Goal: Communication & Community: Answer question/provide support

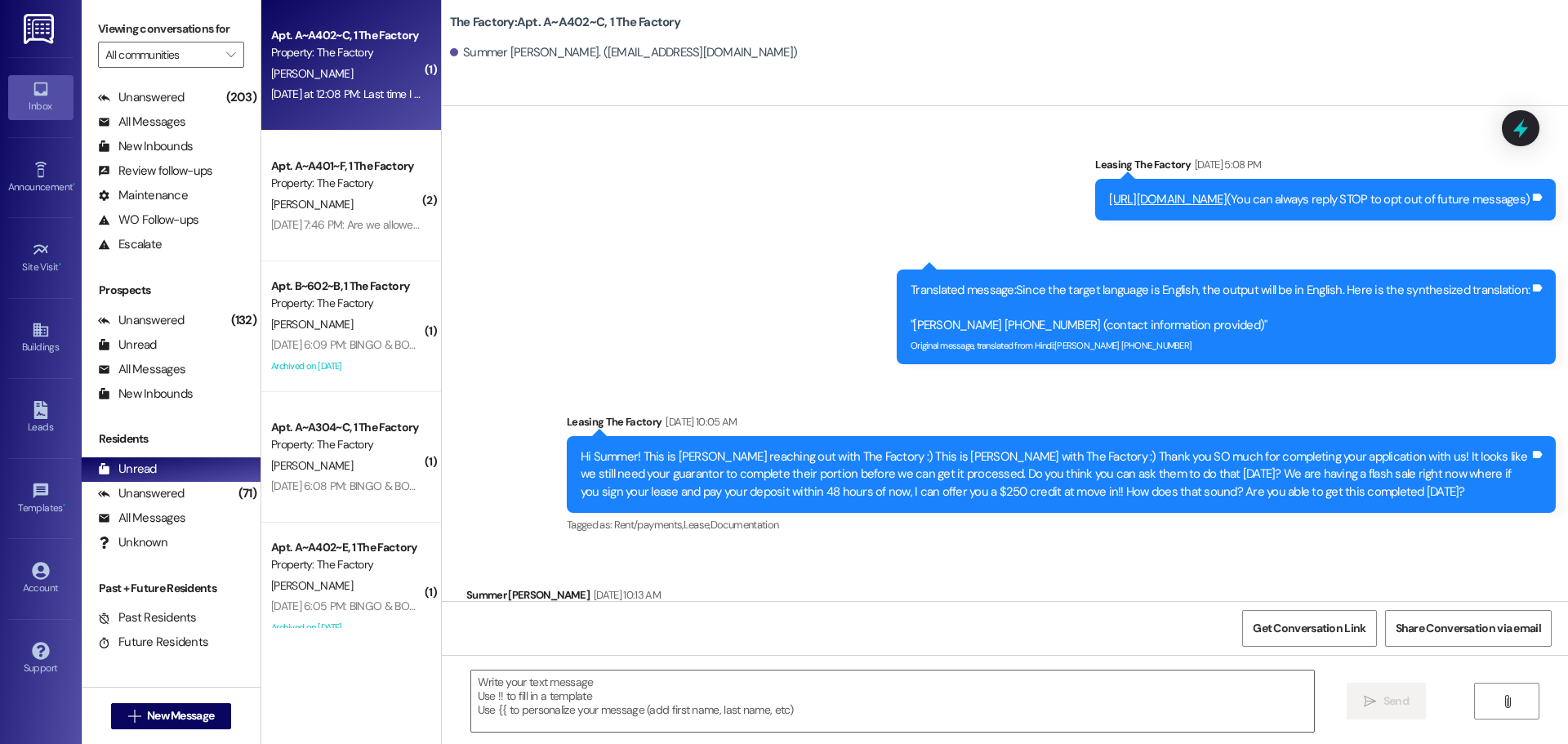
scroll to position [18644, 0]
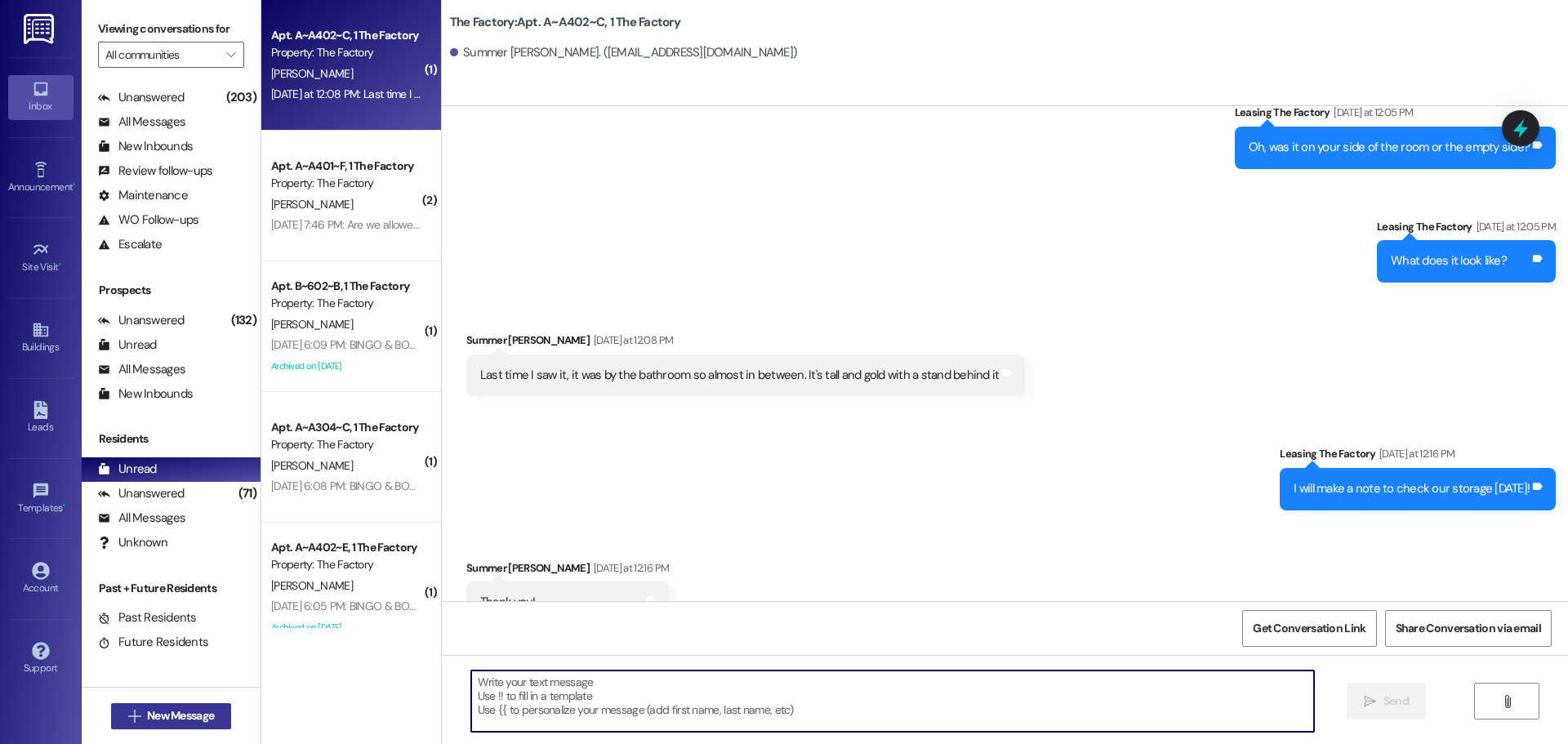
click at [177, 715] on span "New Message" at bounding box center [180, 716] width 67 height 17
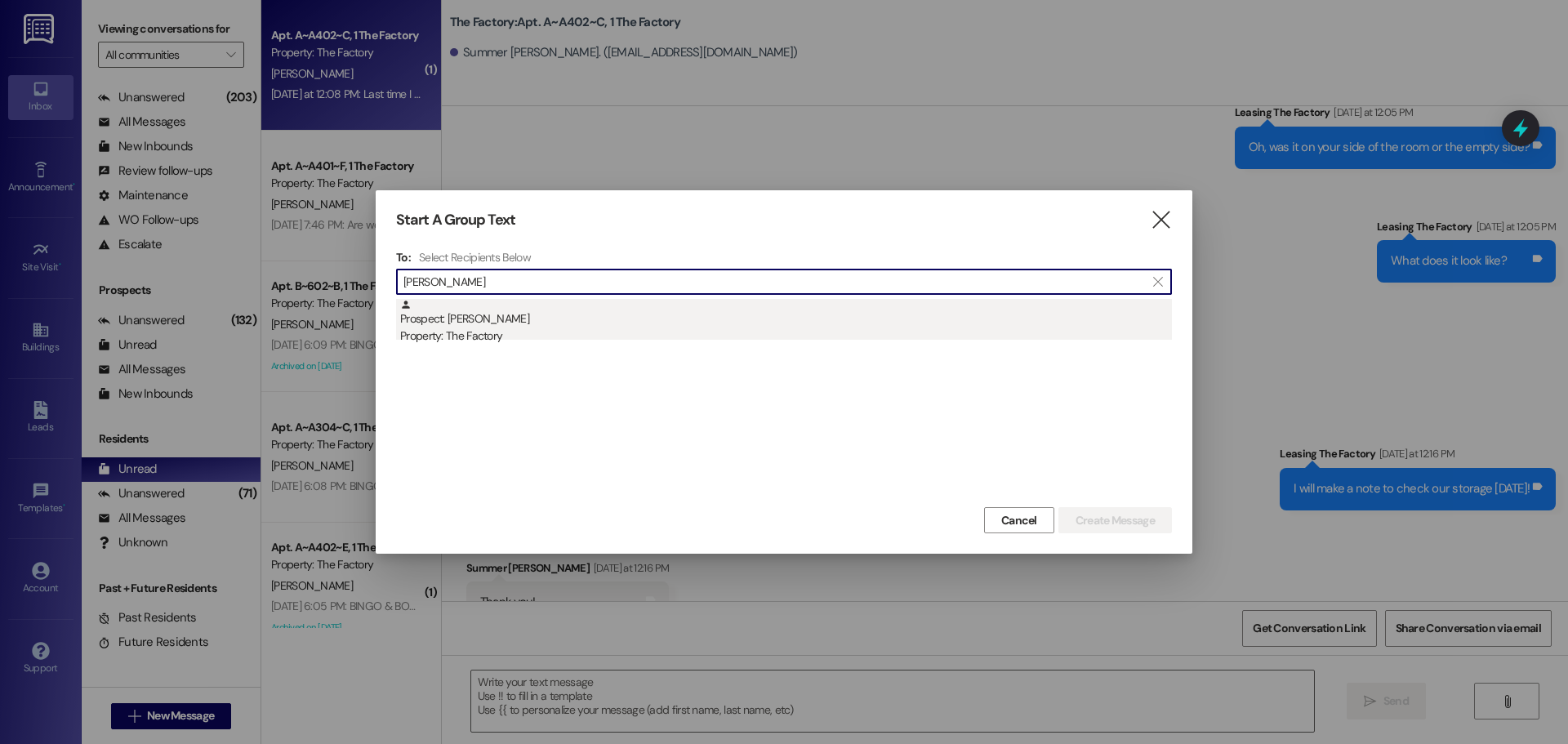
type input "[PERSON_NAME]"
click at [574, 315] on div "Prospect: [PERSON_NAME] Property: The Factory" at bounding box center [786, 322] width 772 height 46
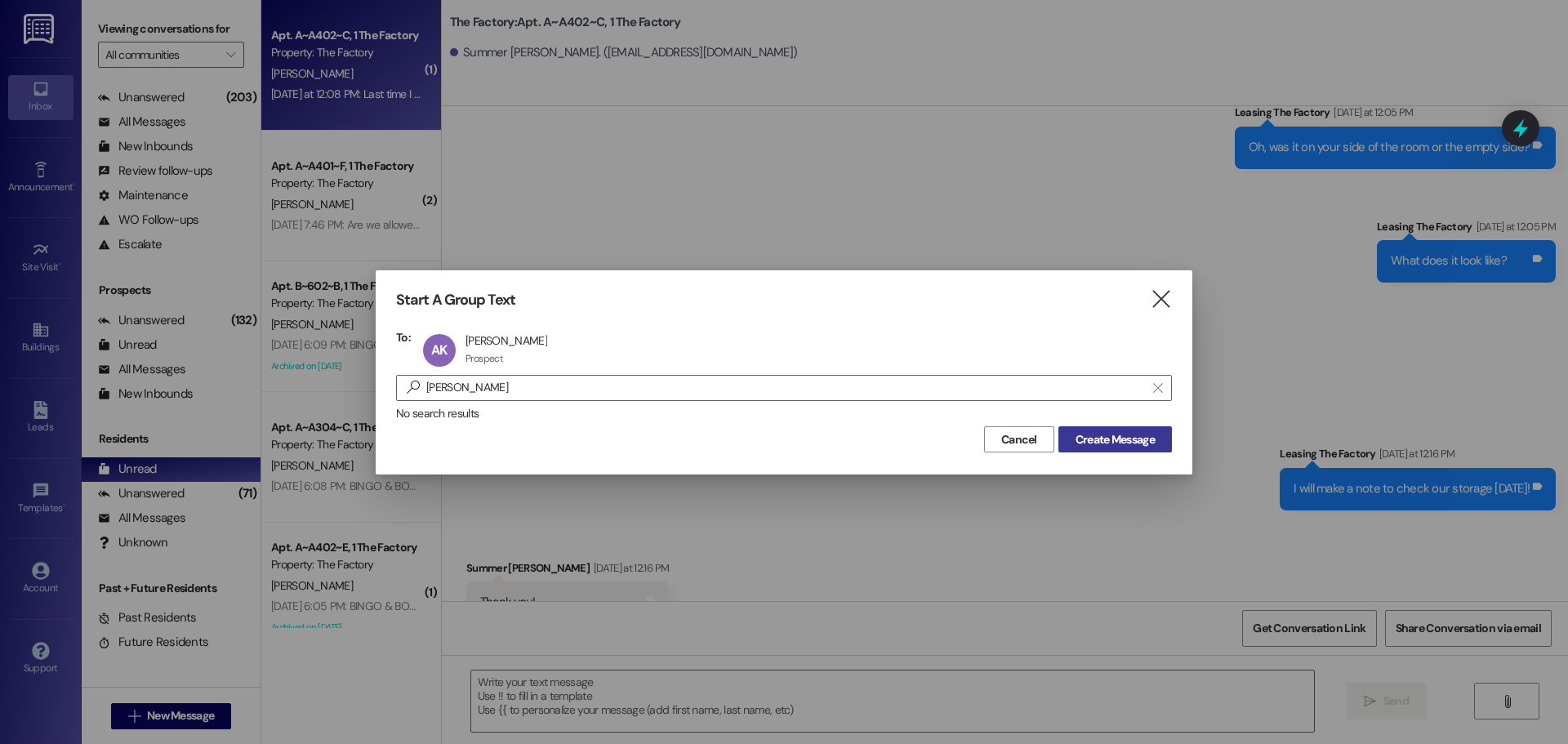
click at [1111, 434] on span "Create Message" at bounding box center [1115, 440] width 79 height 17
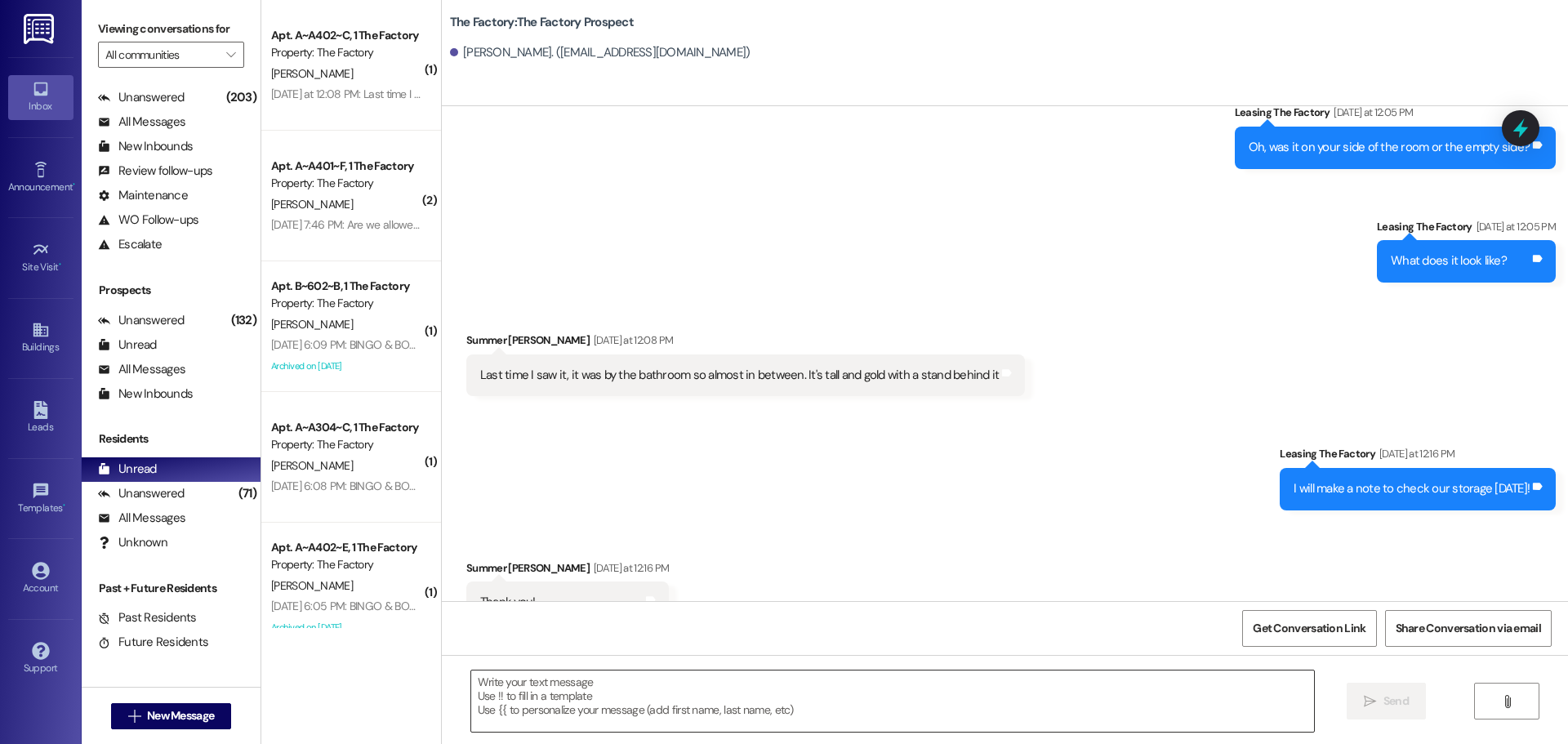
scroll to position [279, 0]
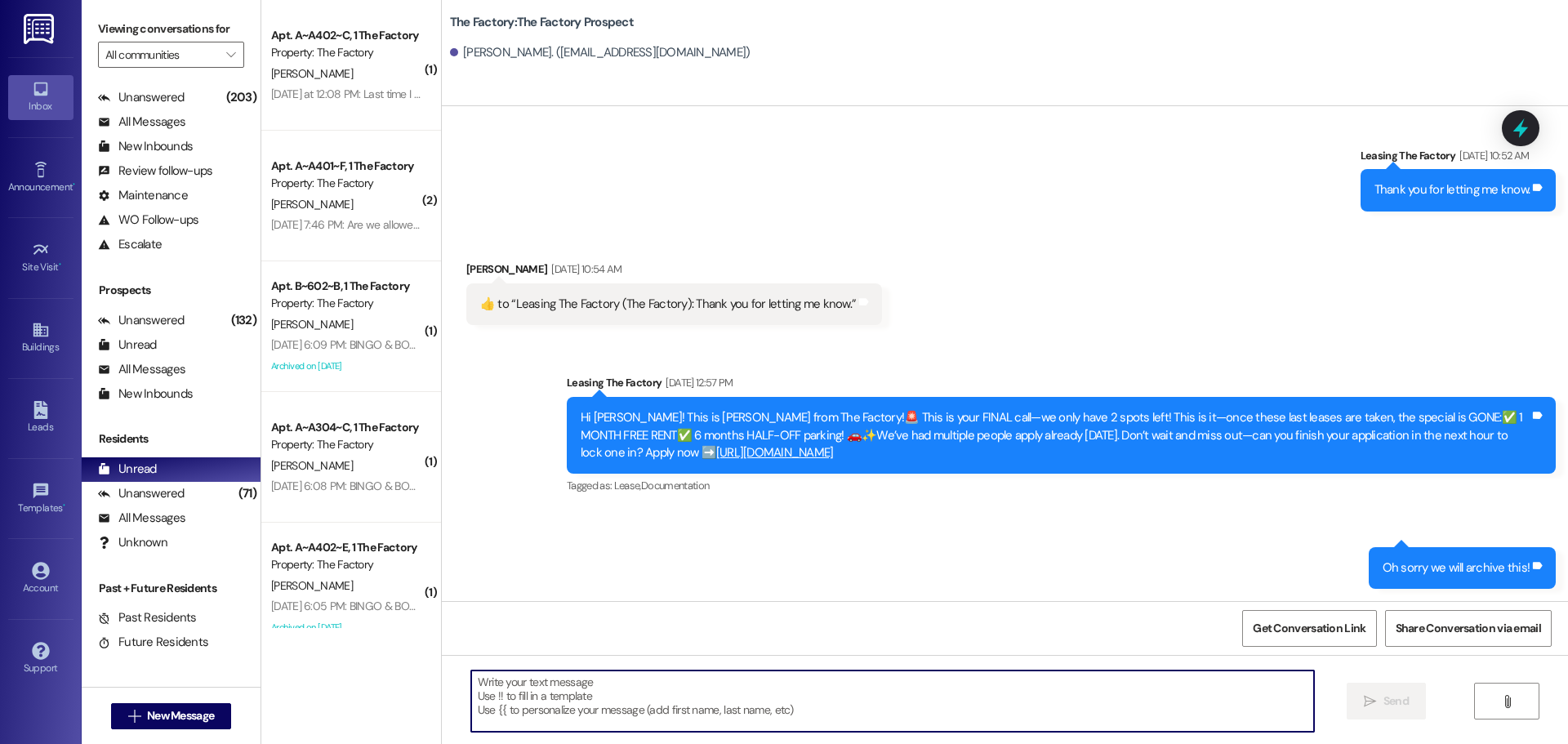
click at [676, 705] on textarea at bounding box center [893, 701] width 843 height 62
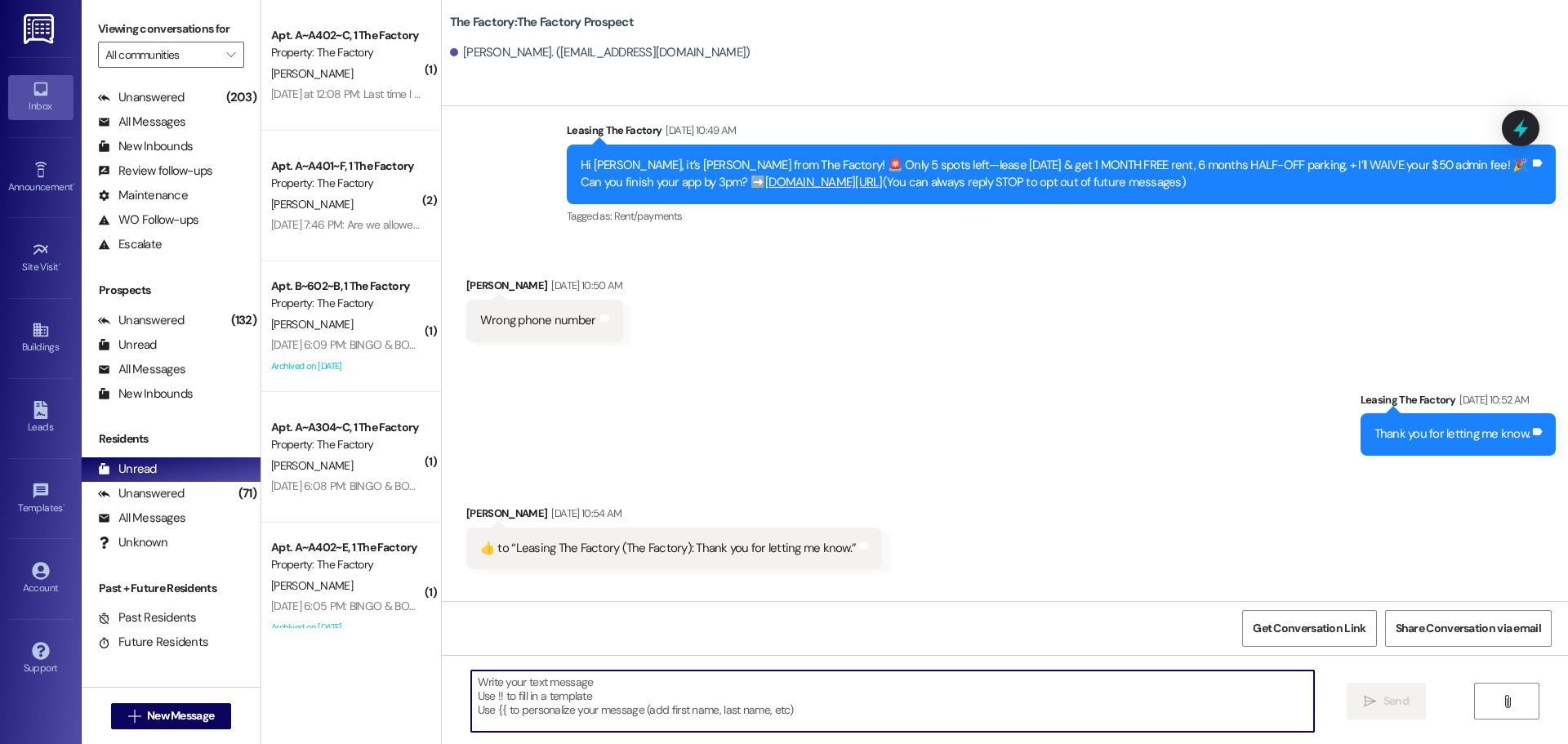
scroll to position [280, 0]
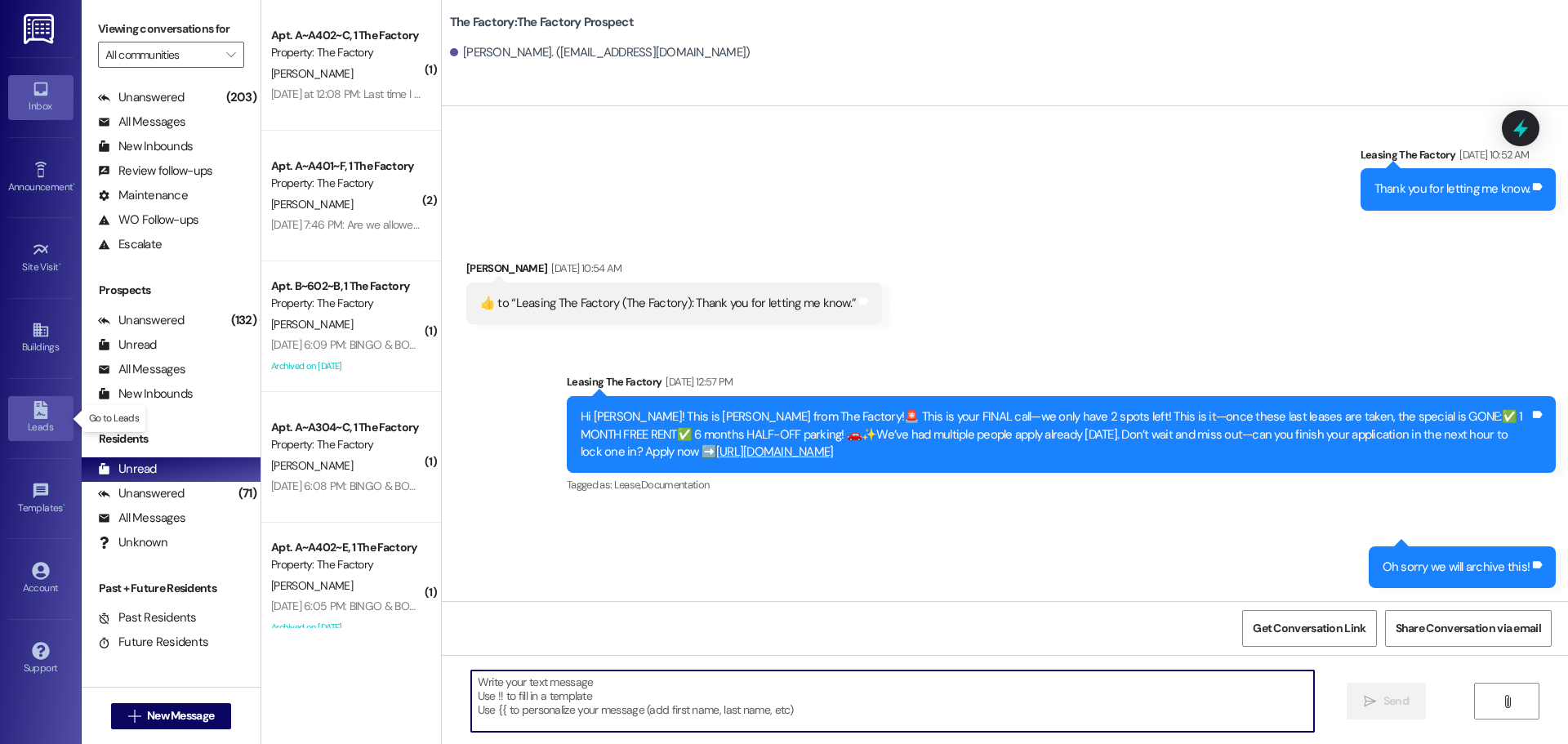
click at [49, 409] on icon at bounding box center [41, 410] width 18 height 18
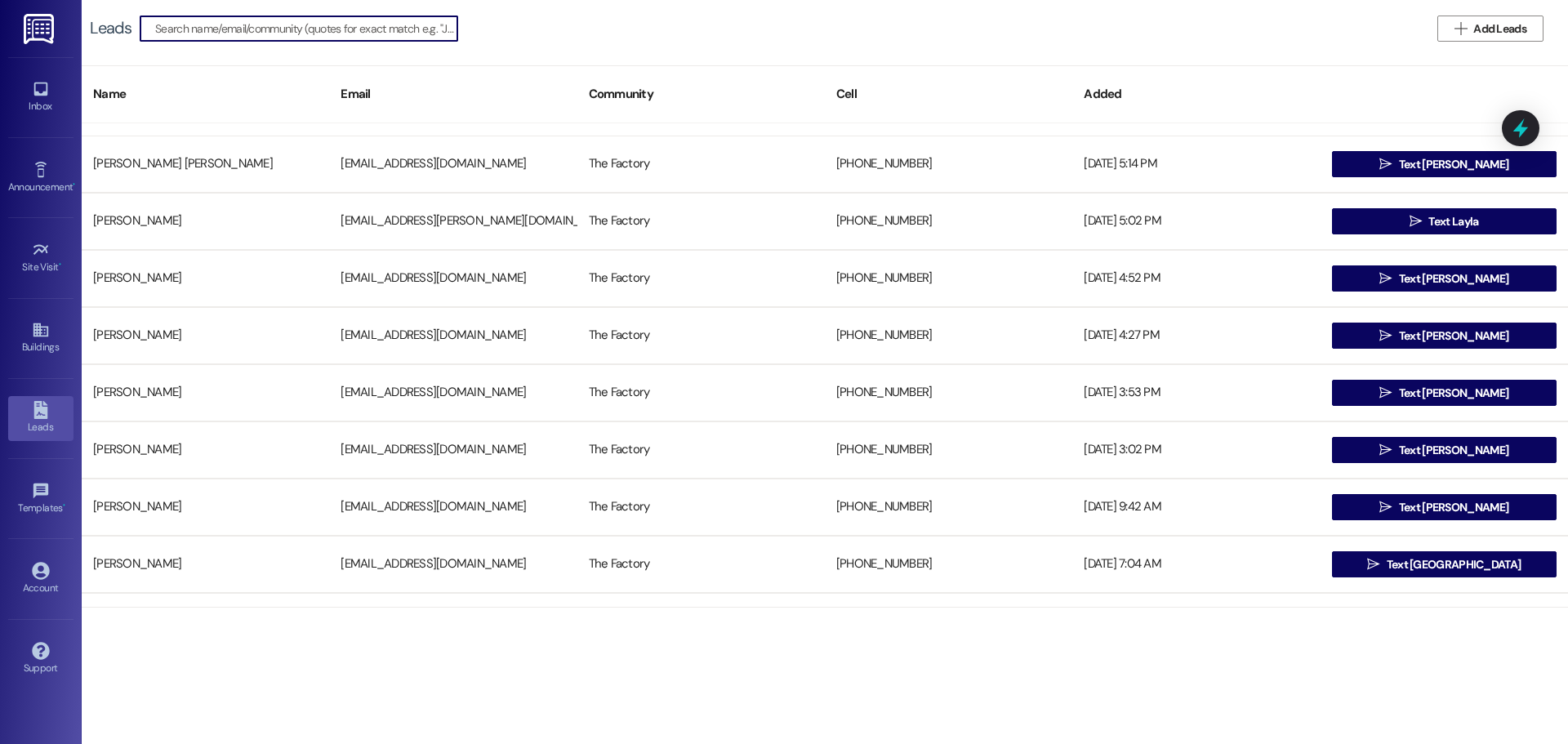
scroll to position [572, 0]
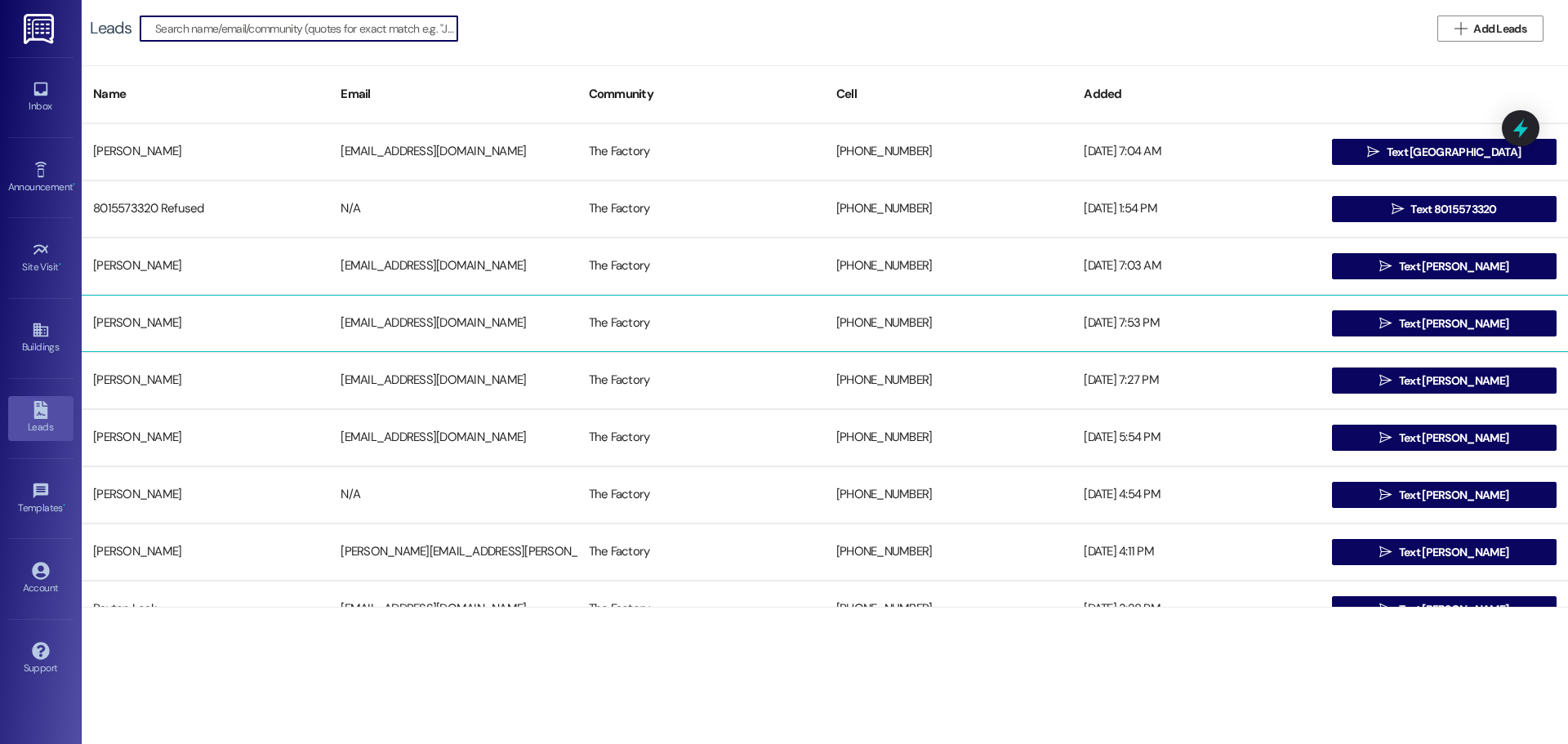
click at [222, 325] on div "[PERSON_NAME]" at bounding box center [205, 323] width 247 height 33
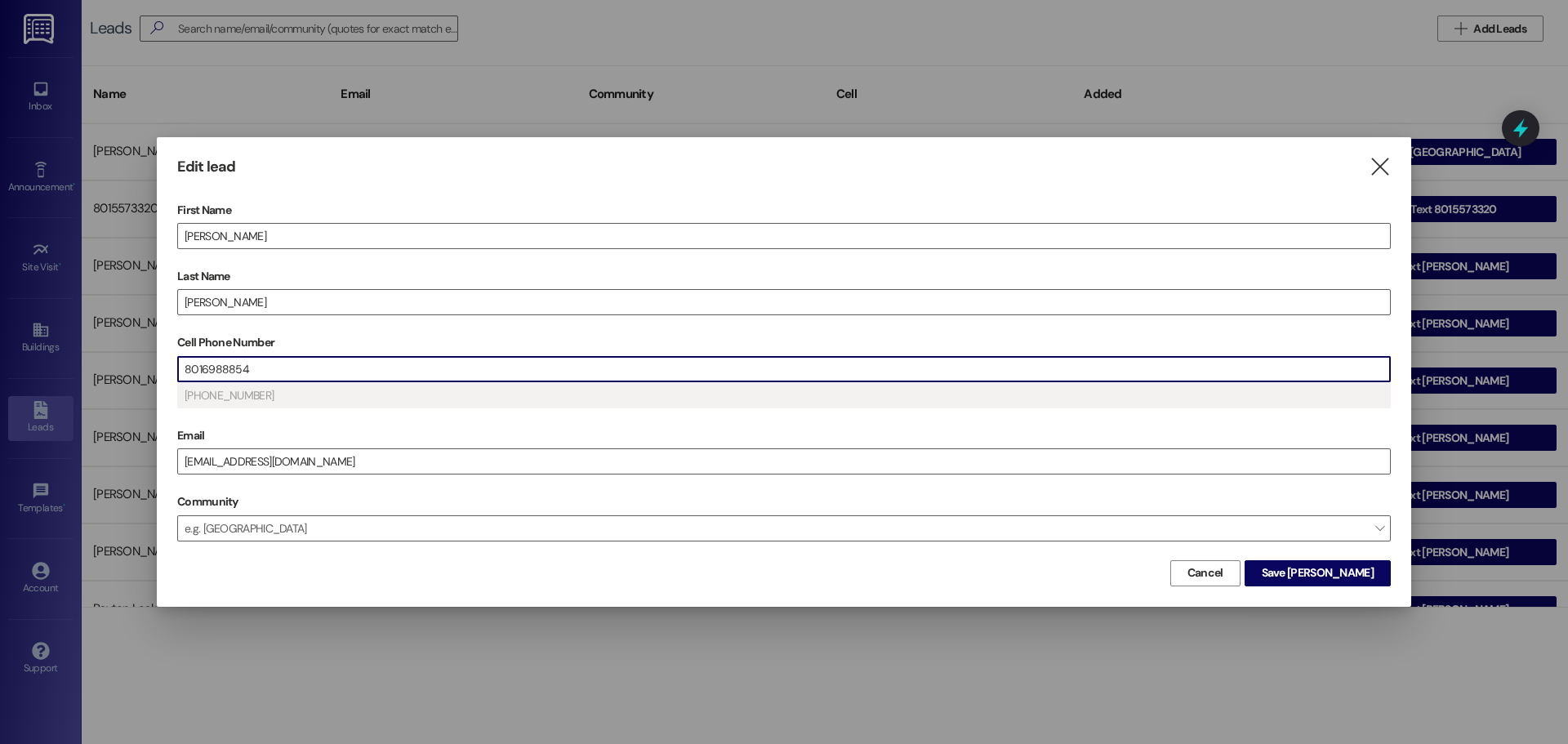
click at [248, 367] on input "8016988854" at bounding box center [784, 369] width 1212 height 24
drag, startPoint x: 279, startPoint y: 363, endPoint x: 73, endPoint y: 356, distance: 206.1
click at [73, 356] on div "Edit lead  First Name [PERSON_NAME] Name [PERSON_NAME] Cell Phone Number [PHON…" at bounding box center [784, 372] width 1568 height 744
click at [1316, 575] on span "Save [PERSON_NAME]" at bounding box center [1317, 573] width 112 height 17
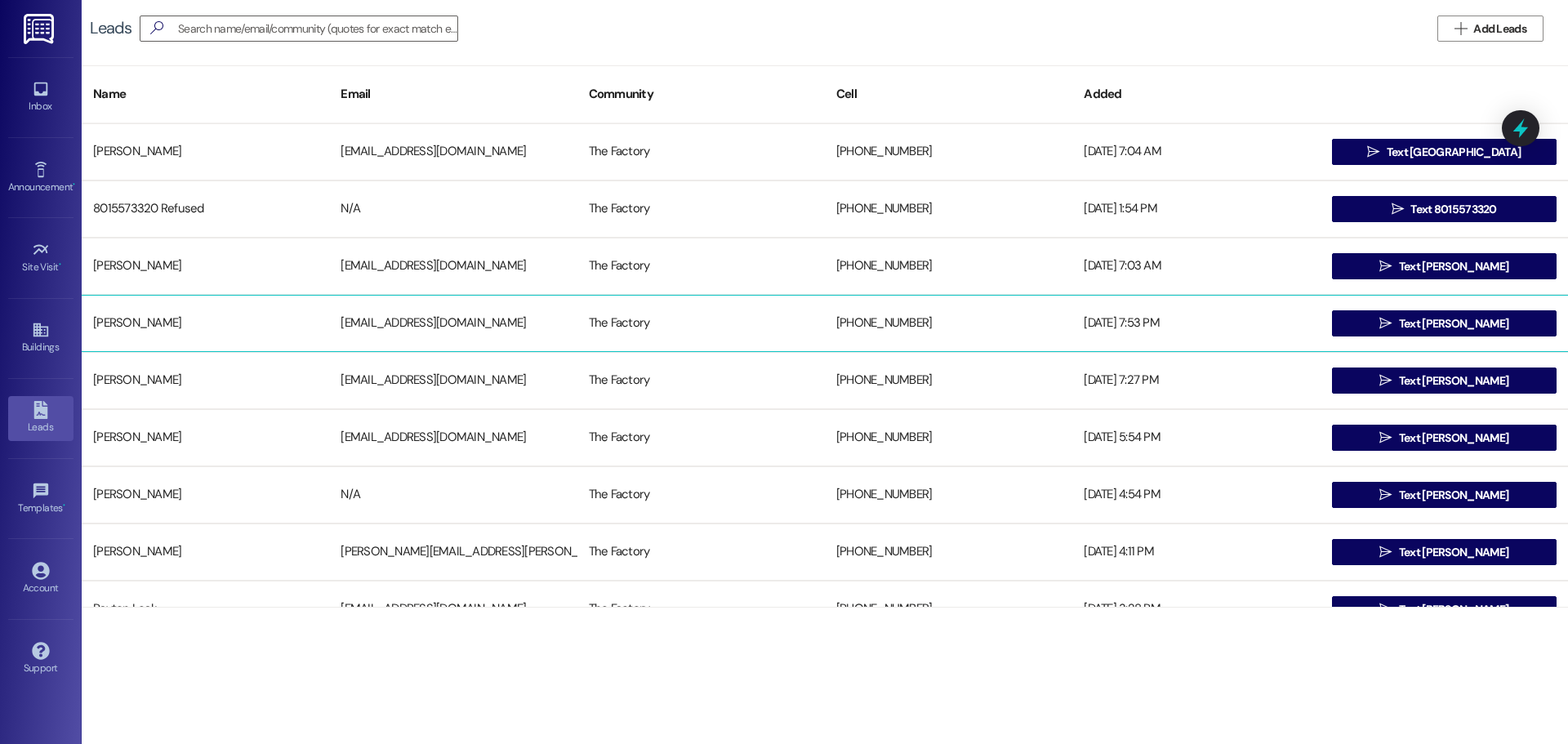
click at [459, 323] on div "[EMAIL_ADDRESS][DOMAIN_NAME]" at bounding box center [453, 323] width 247 height 33
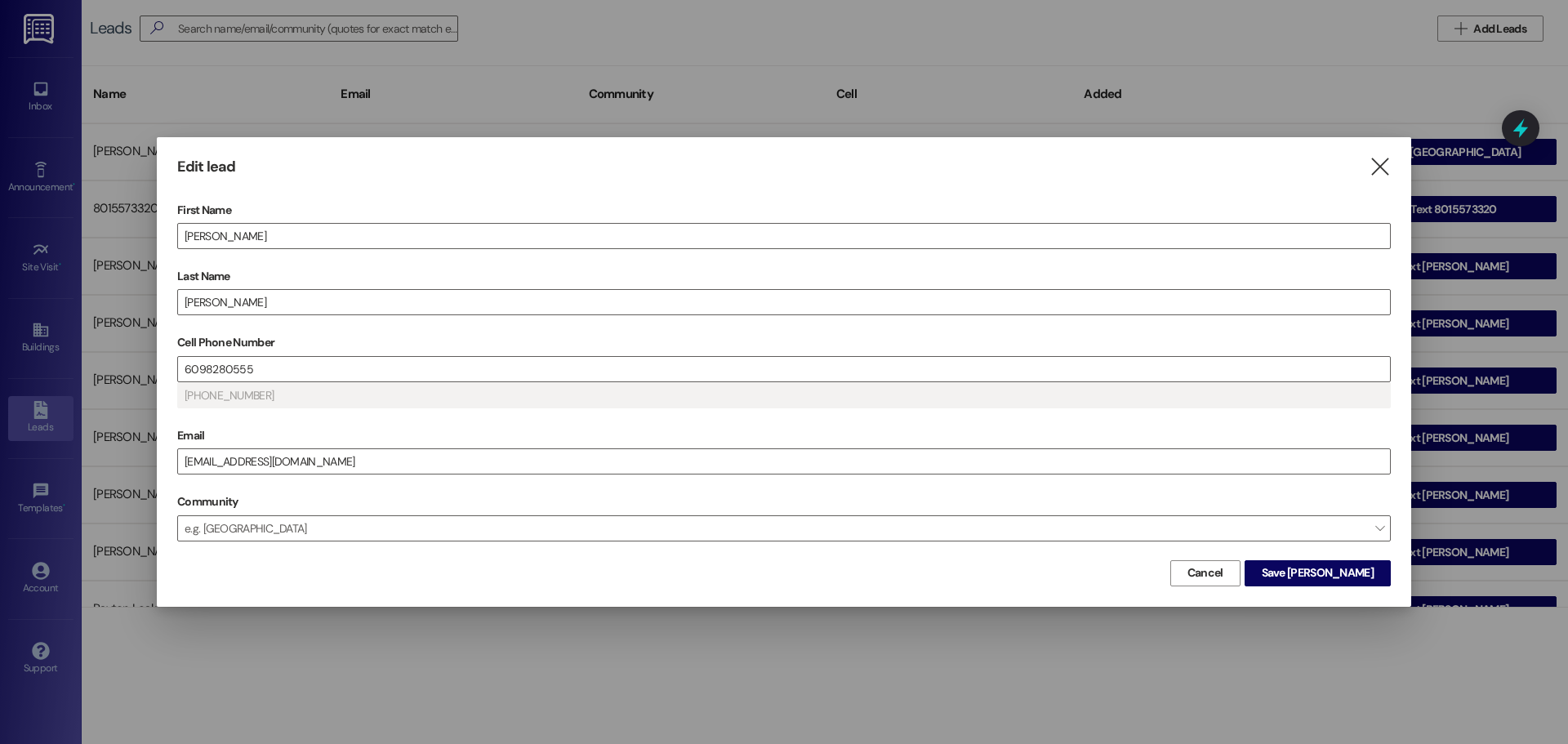
click at [1382, 154] on div "Edit lead  First Name [PERSON_NAME] Name [PERSON_NAME] Cell Phone Number [PHON…" at bounding box center [784, 371] width 1255 height 469
click at [1391, 168] on div "Edit lead  First Name [PERSON_NAME] Name [PERSON_NAME] Cell Phone Number [PHON…" at bounding box center [784, 371] width 1255 height 469
click at [1384, 167] on icon "" at bounding box center [1380, 167] width 22 height 17
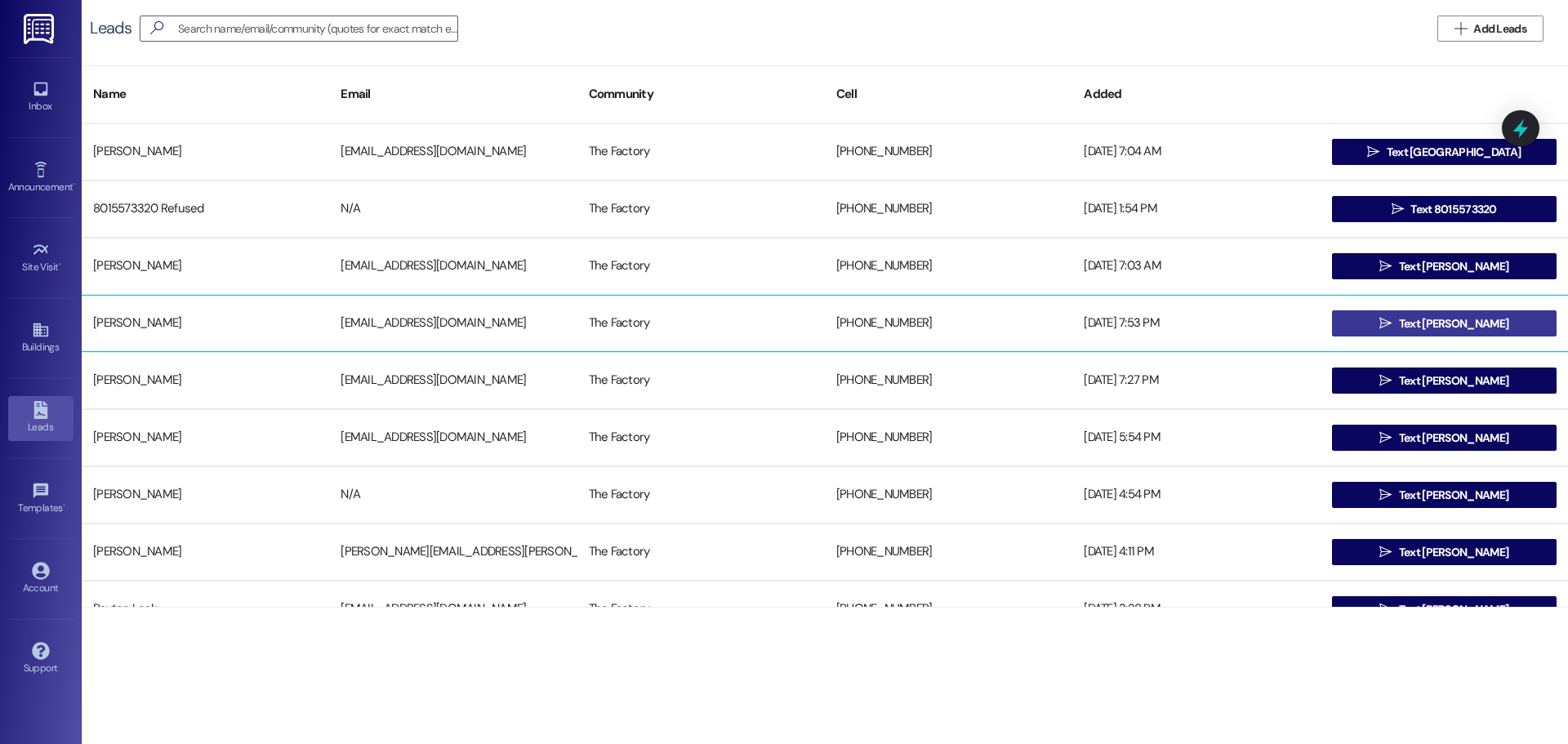
click at [1379, 336] on button " Text [PERSON_NAME]" at bounding box center [1445, 323] width 225 height 26
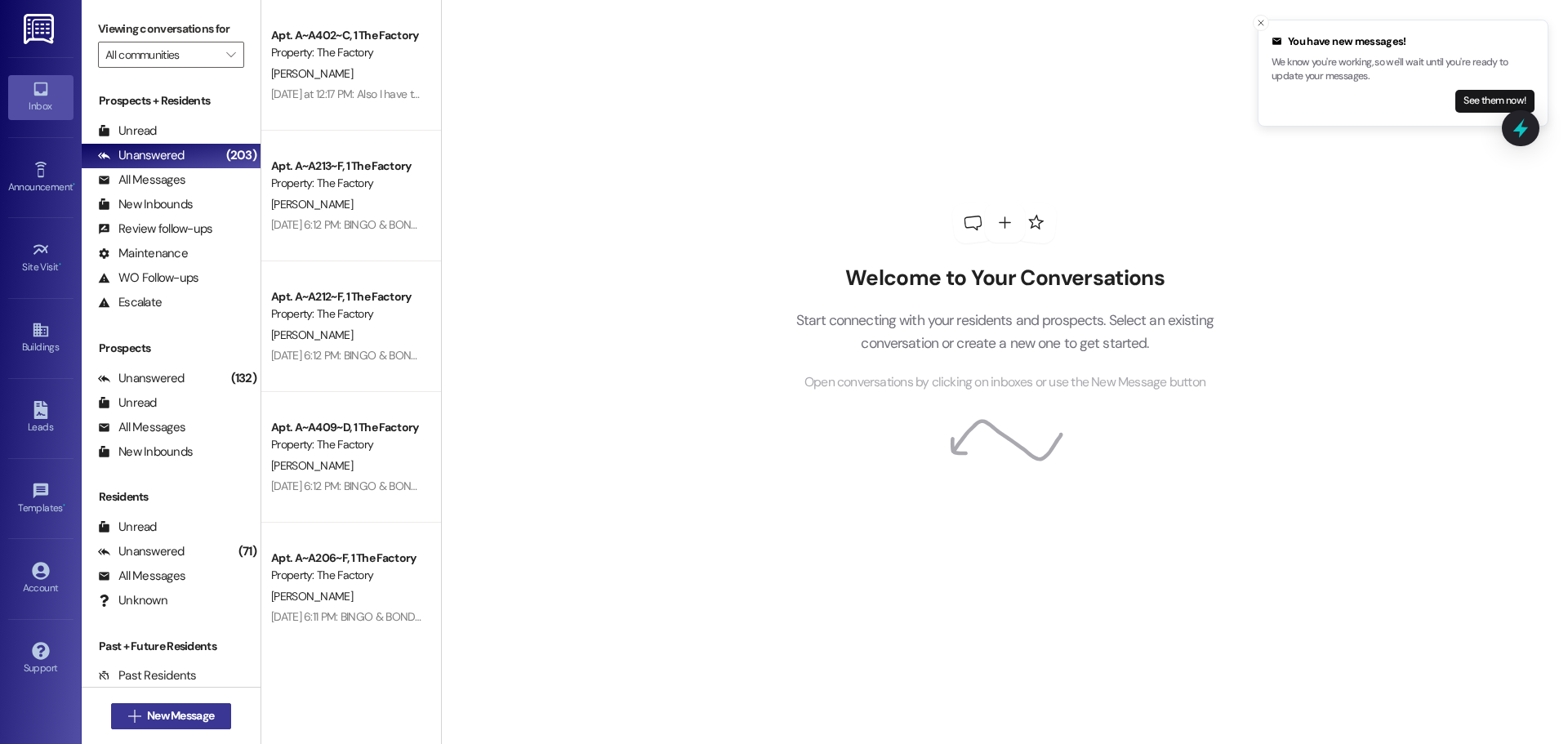
click at [156, 718] on span "New Message" at bounding box center [180, 716] width 67 height 17
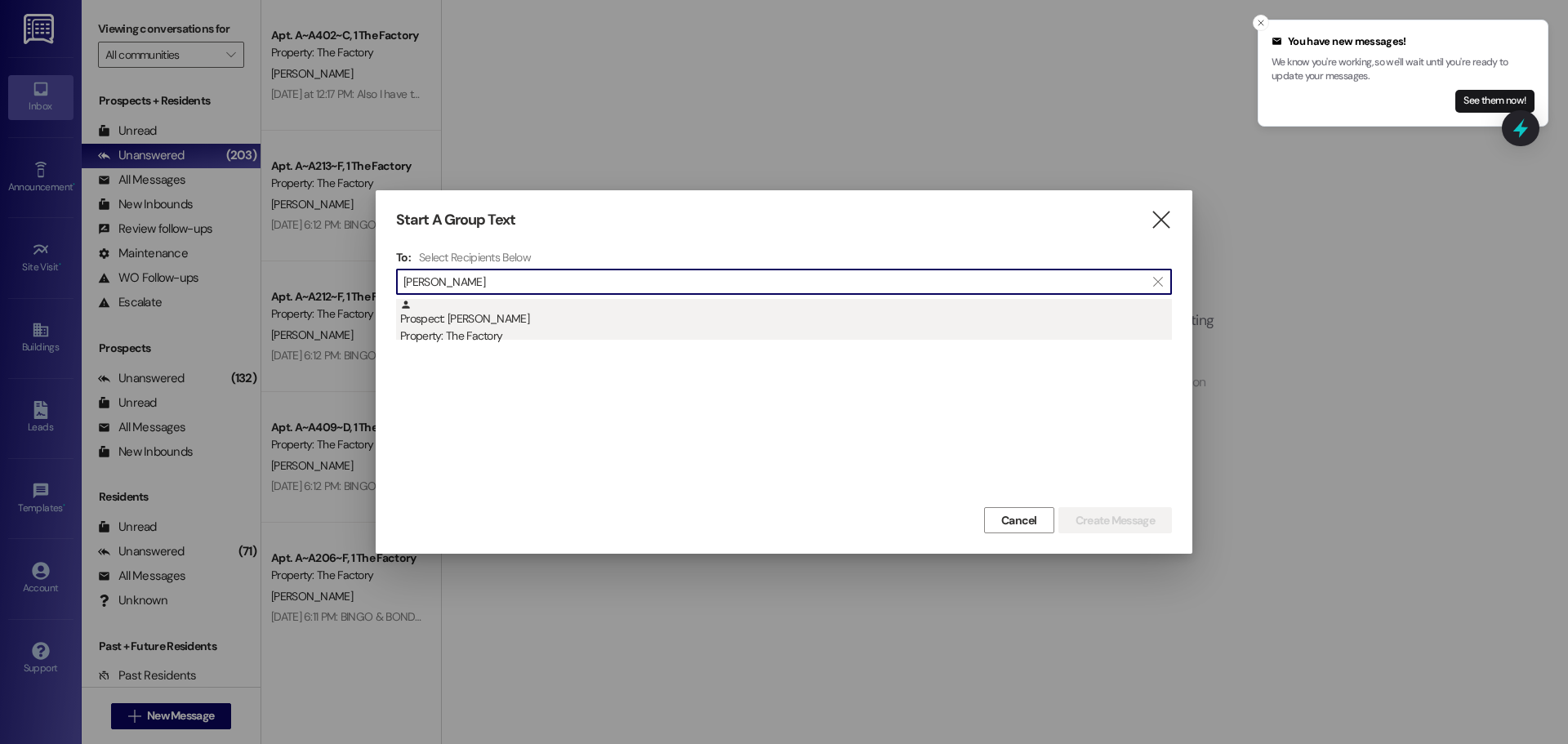
type input "[PERSON_NAME]"
click at [691, 324] on div "Prospect: [PERSON_NAME] Property: The Factory" at bounding box center [786, 322] width 772 height 46
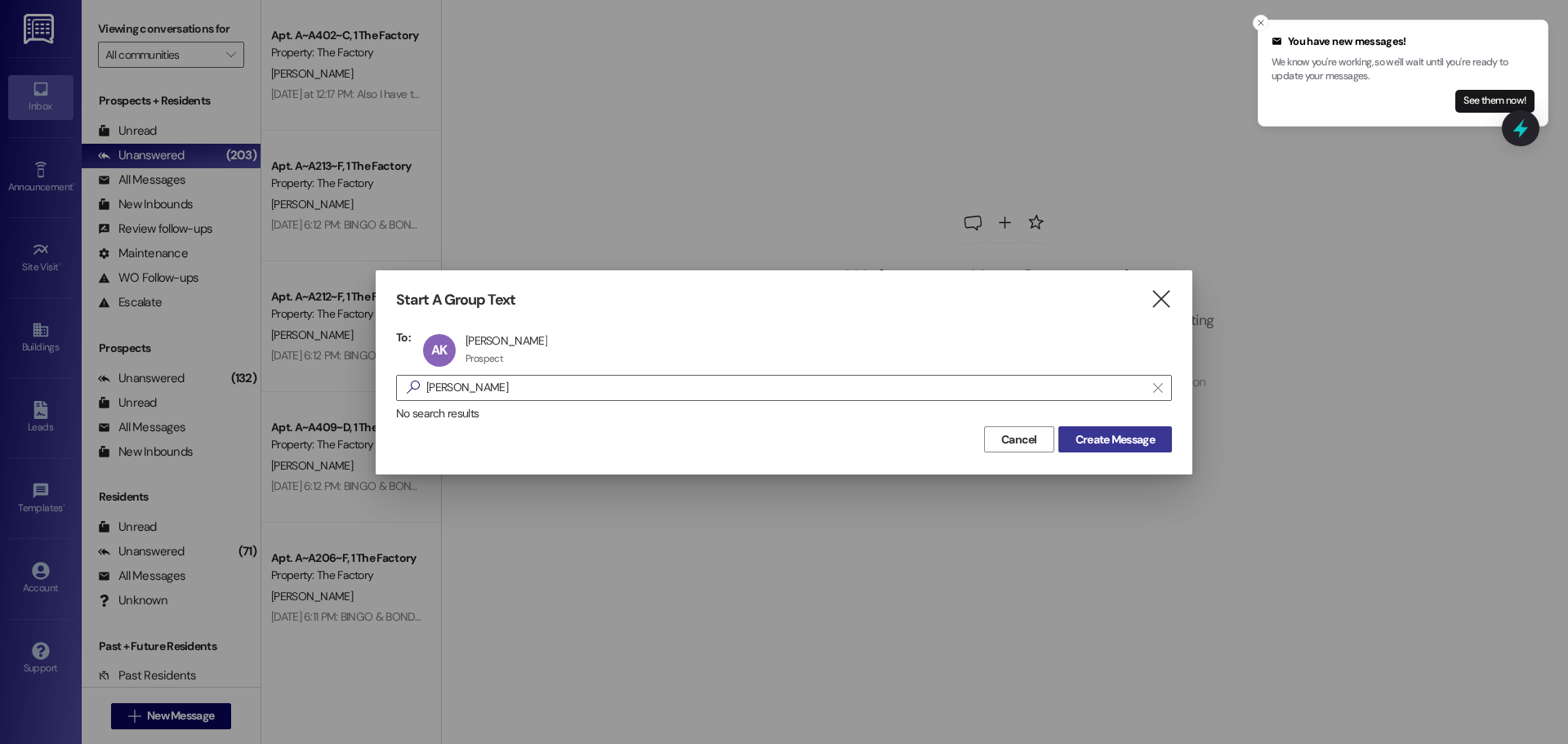
click at [1066, 437] on button "Create Message" at bounding box center [1115, 439] width 113 height 26
click at [1093, 439] on span "Create Message" at bounding box center [1115, 440] width 79 height 17
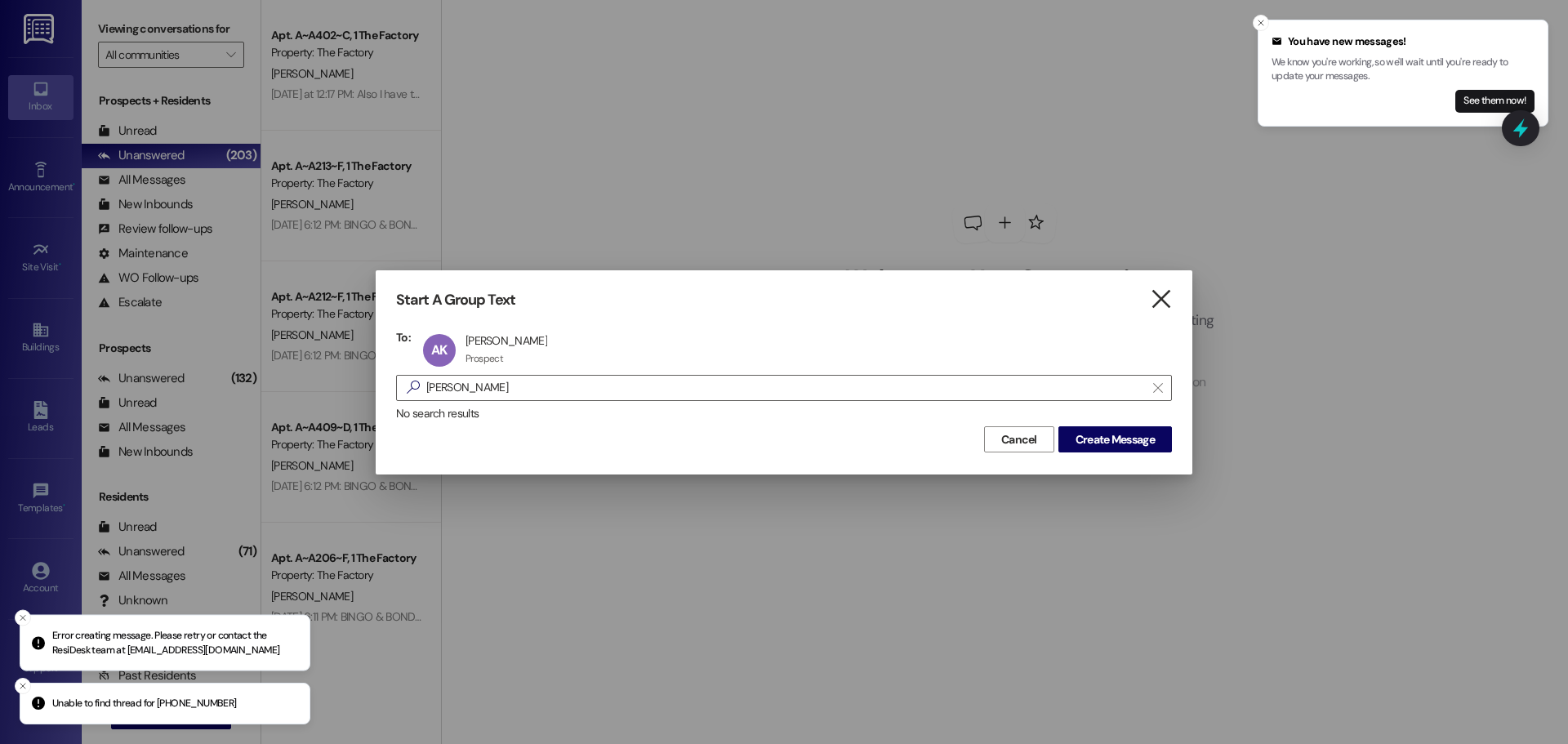
click at [1167, 292] on icon "" at bounding box center [1161, 299] width 22 height 17
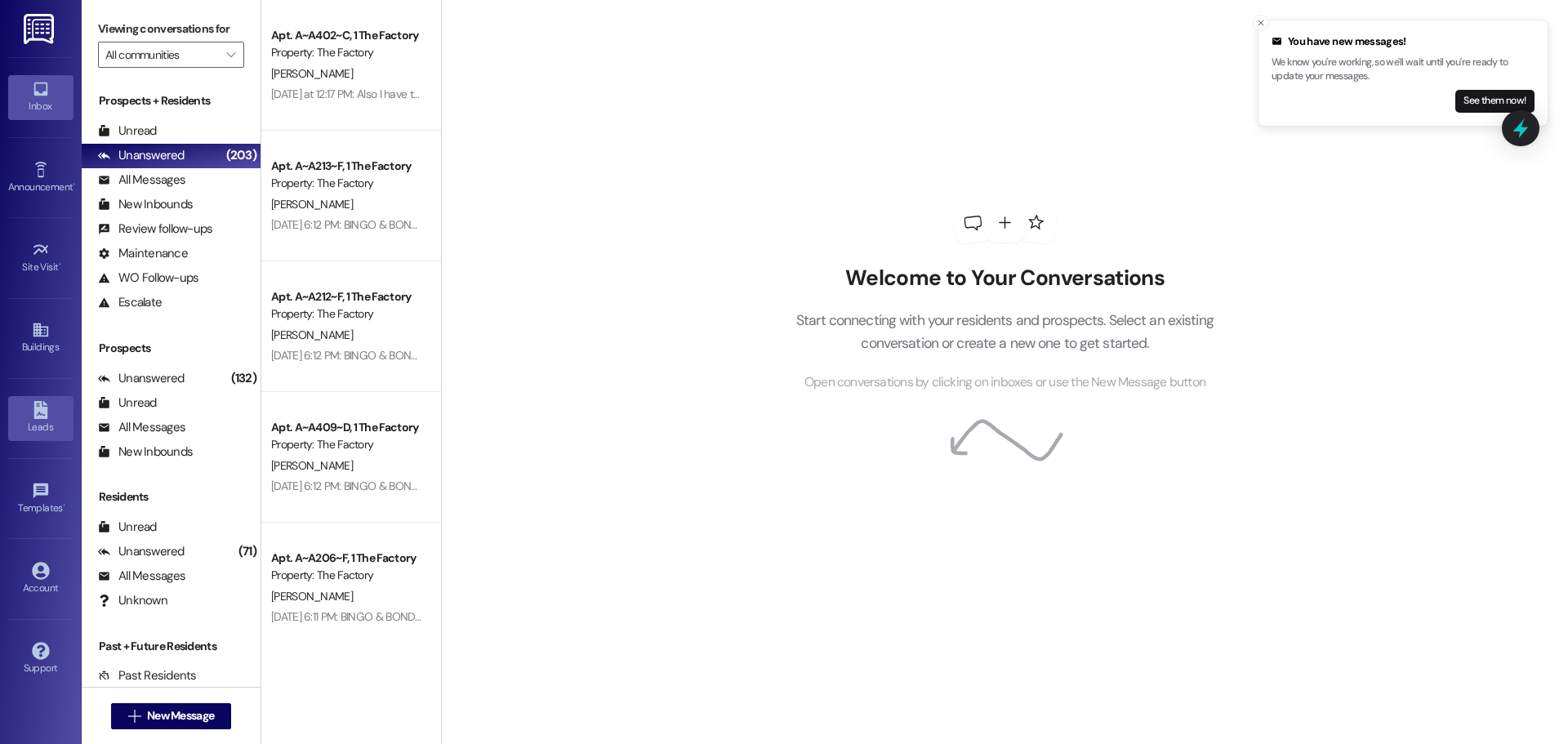
click at [47, 419] on div "Leads" at bounding box center [41, 426] width 82 height 16
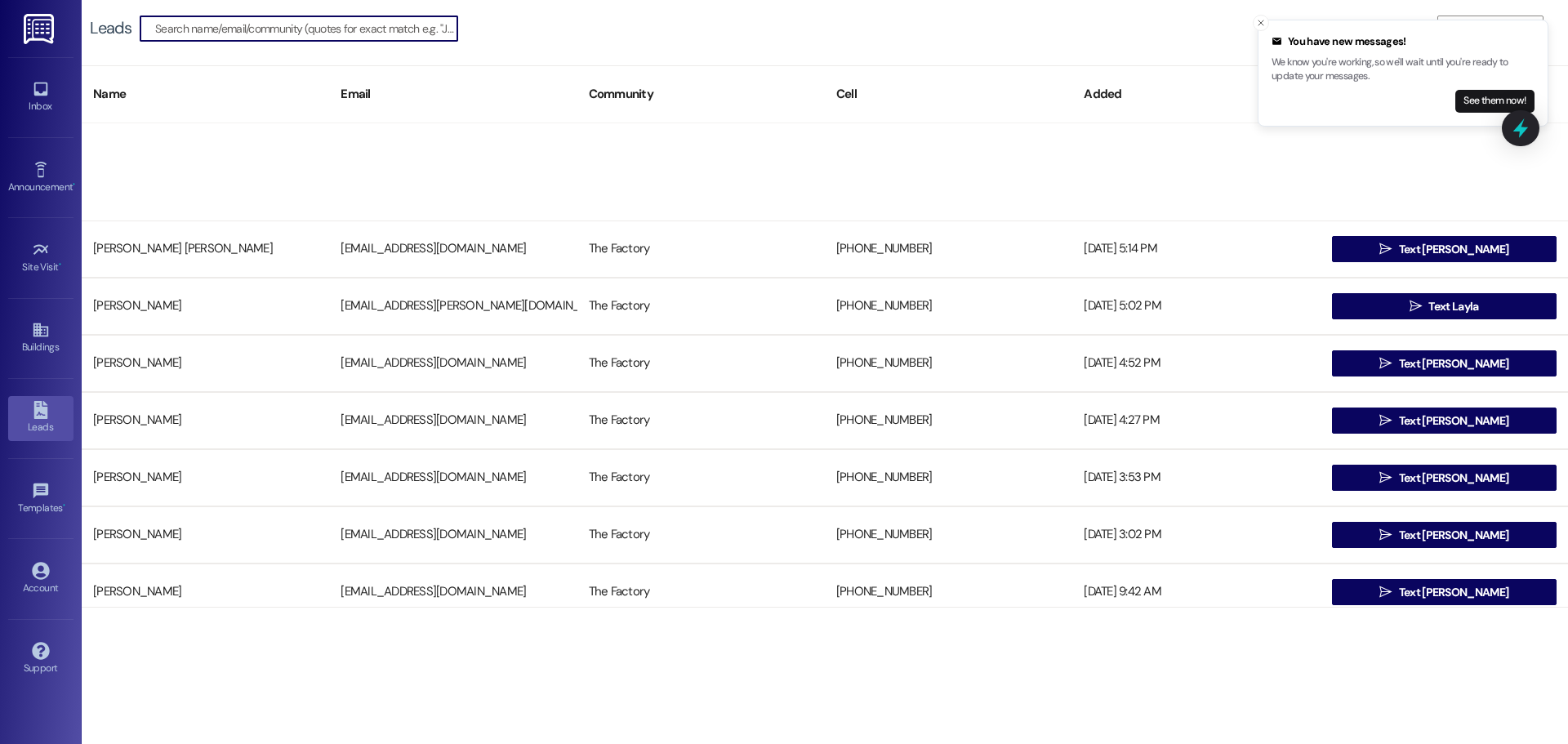
scroll to position [409, 0]
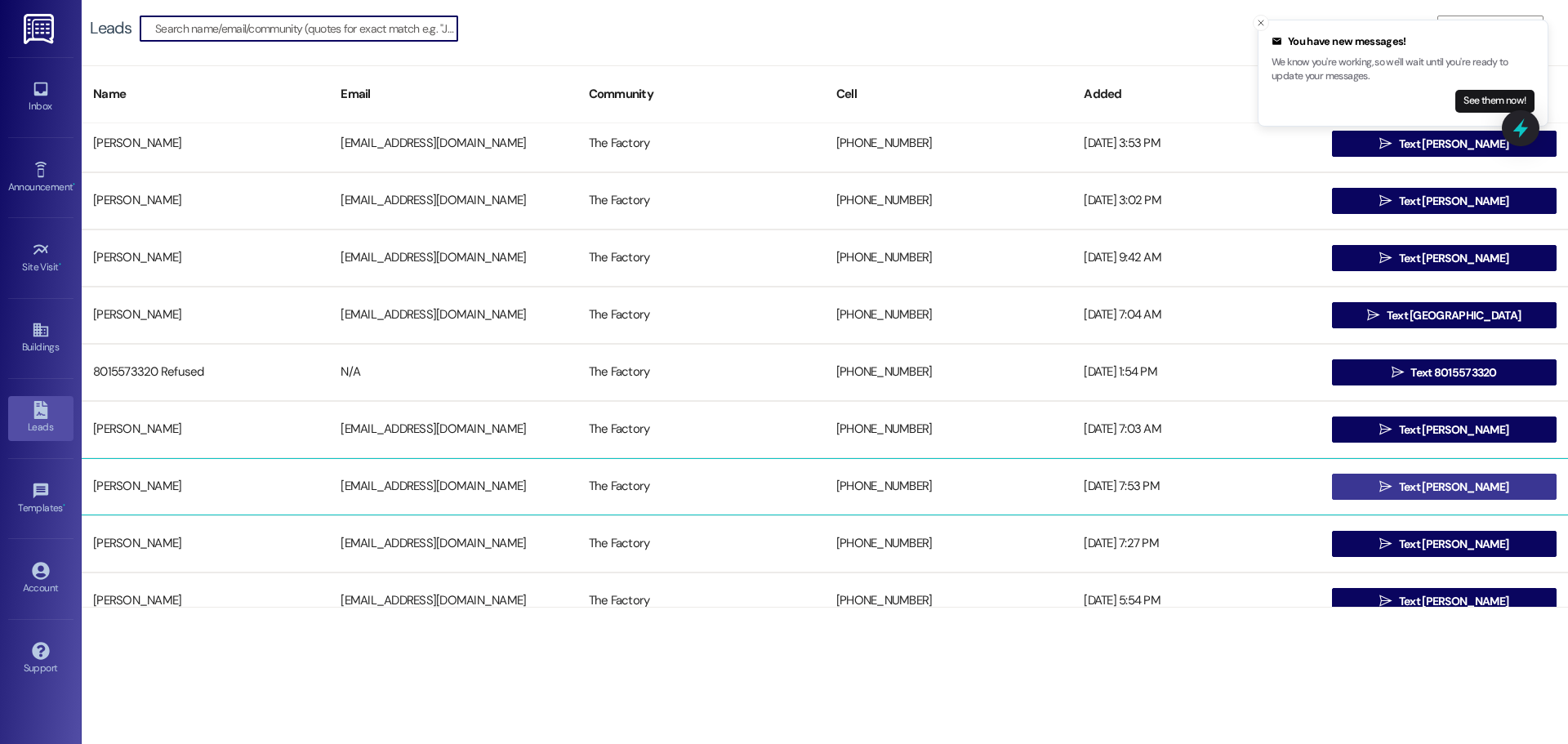
click at [1397, 483] on span " Text [PERSON_NAME]" at bounding box center [1444, 486] width 136 height 24
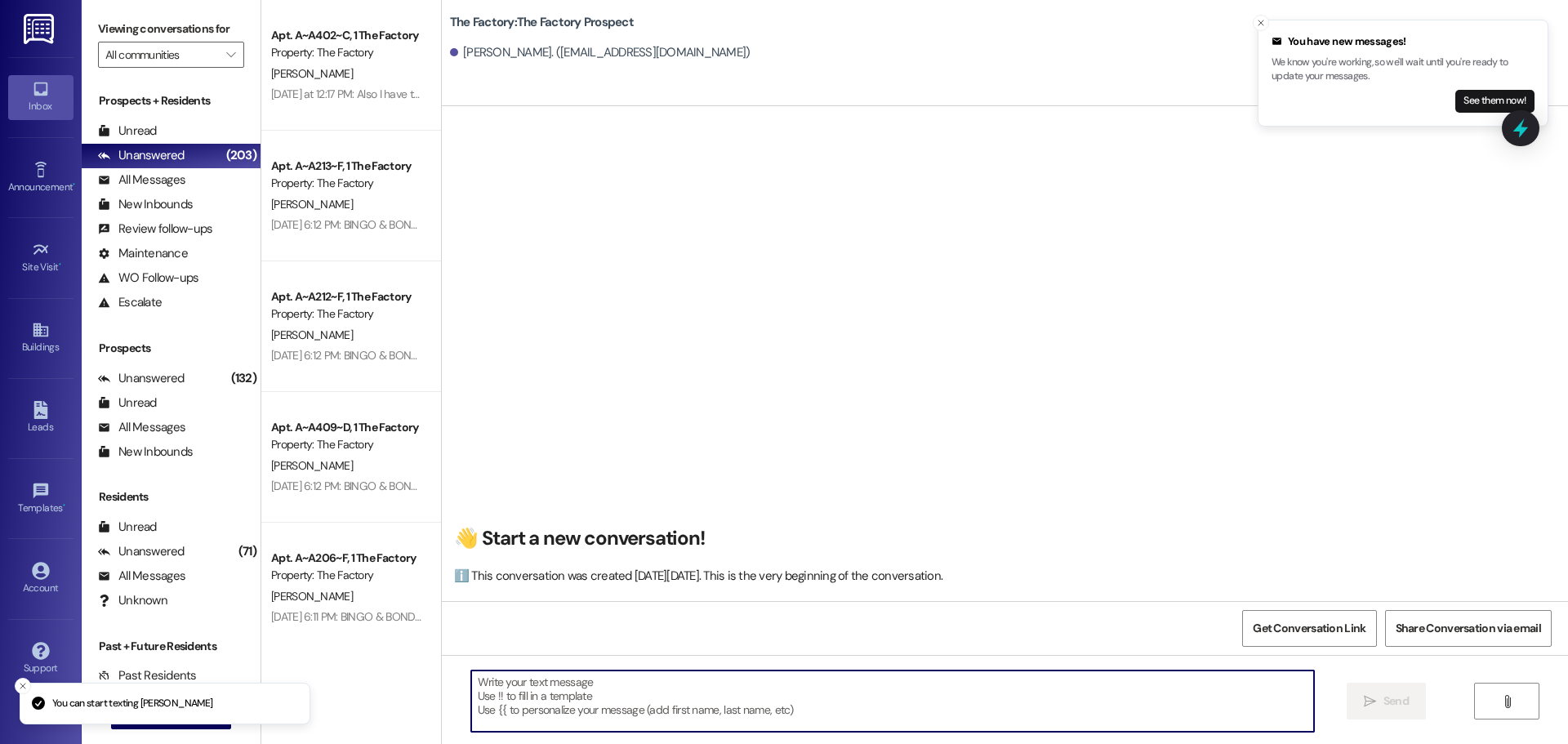
click at [573, 692] on textarea at bounding box center [893, 701] width 843 height 62
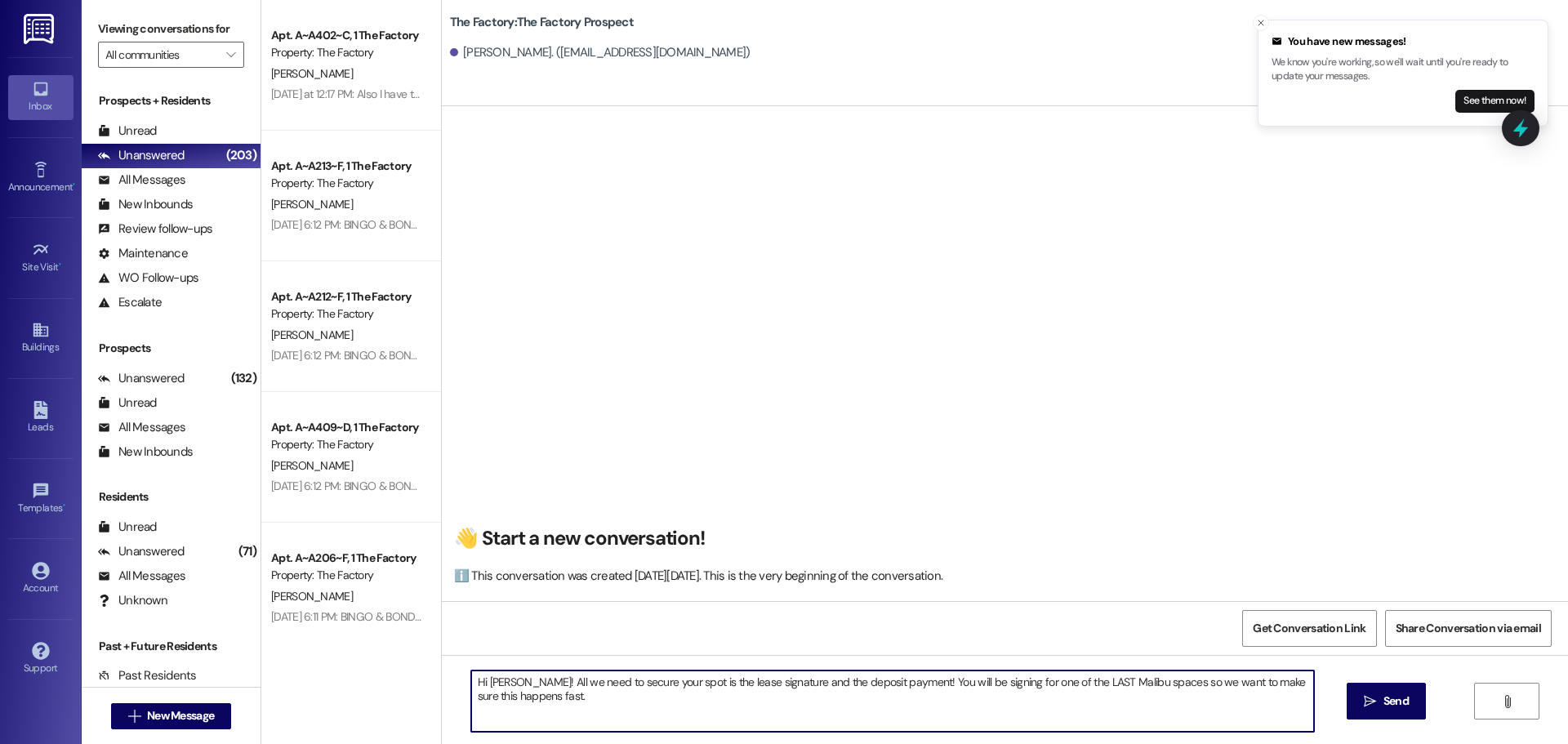
click at [583, 704] on textarea "Hi [PERSON_NAME]! All we need to secure your spot is the lease signature and th…" at bounding box center [893, 701] width 843 height 62
click at [758, 694] on textarea "Hi [PERSON_NAME]! All we need to secure your spot is the lease signature and th…" at bounding box center [893, 701] width 843 height 62
type textarea "Hi [PERSON_NAME]! All we need to secure your spot is the lease signature and th…"
click at [626, 674] on textarea "Hi [PERSON_NAME]! All we need to secure your spot is the lease signature and th…" at bounding box center [893, 701] width 843 height 62
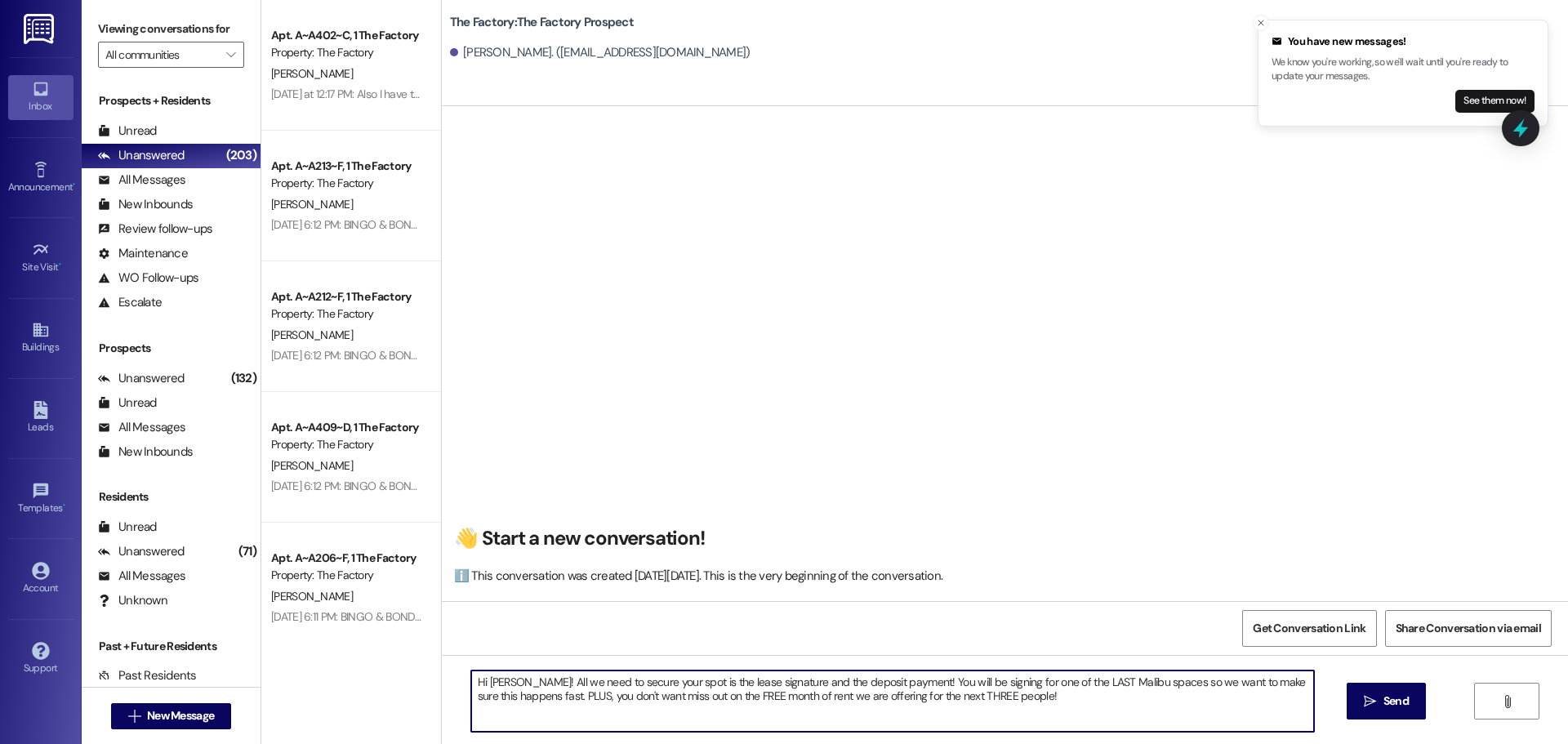
click at [626, 674] on textarea "Hi [PERSON_NAME]! All we need to secure your spot is the lease signature and th…" at bounding box center [893, 701] width 843 height 62
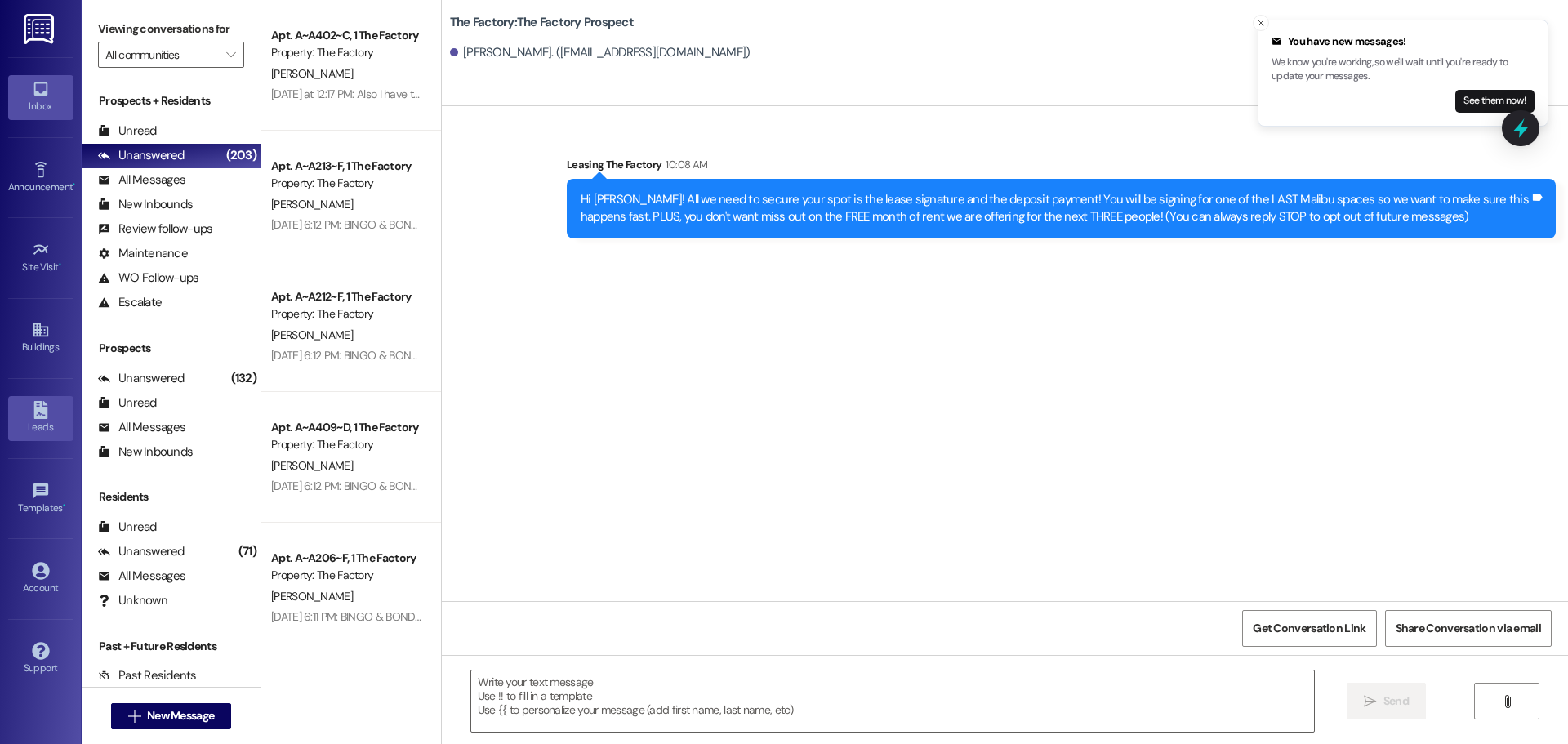
click at [59, 424] on div "Leads" at bounding box center [41, 426] width 82 height 16
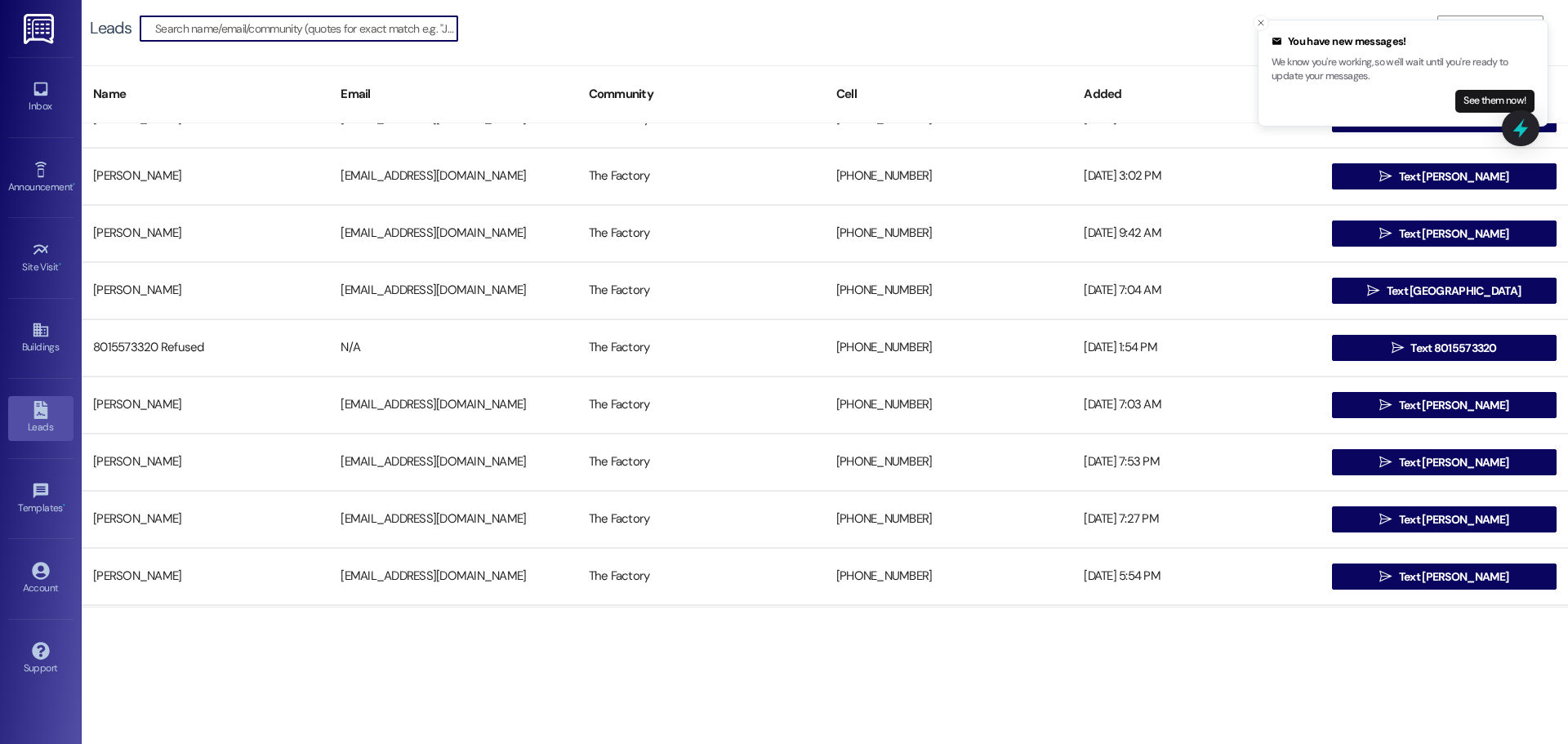
scroll to position [409, 0]
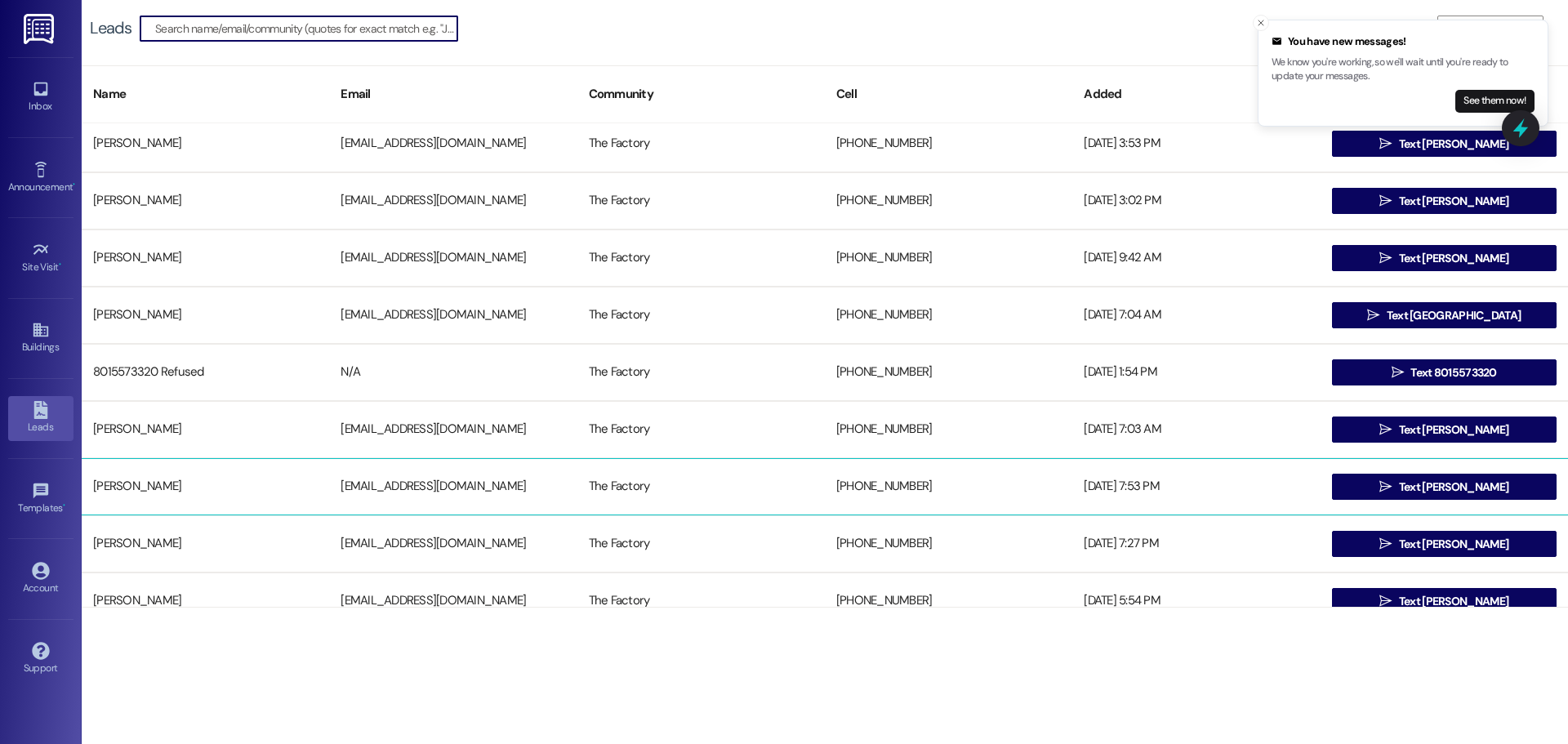
click at [175, 493] on div "[PERSON_NAME]" at bounding box center [205, 486] width 247 height 33
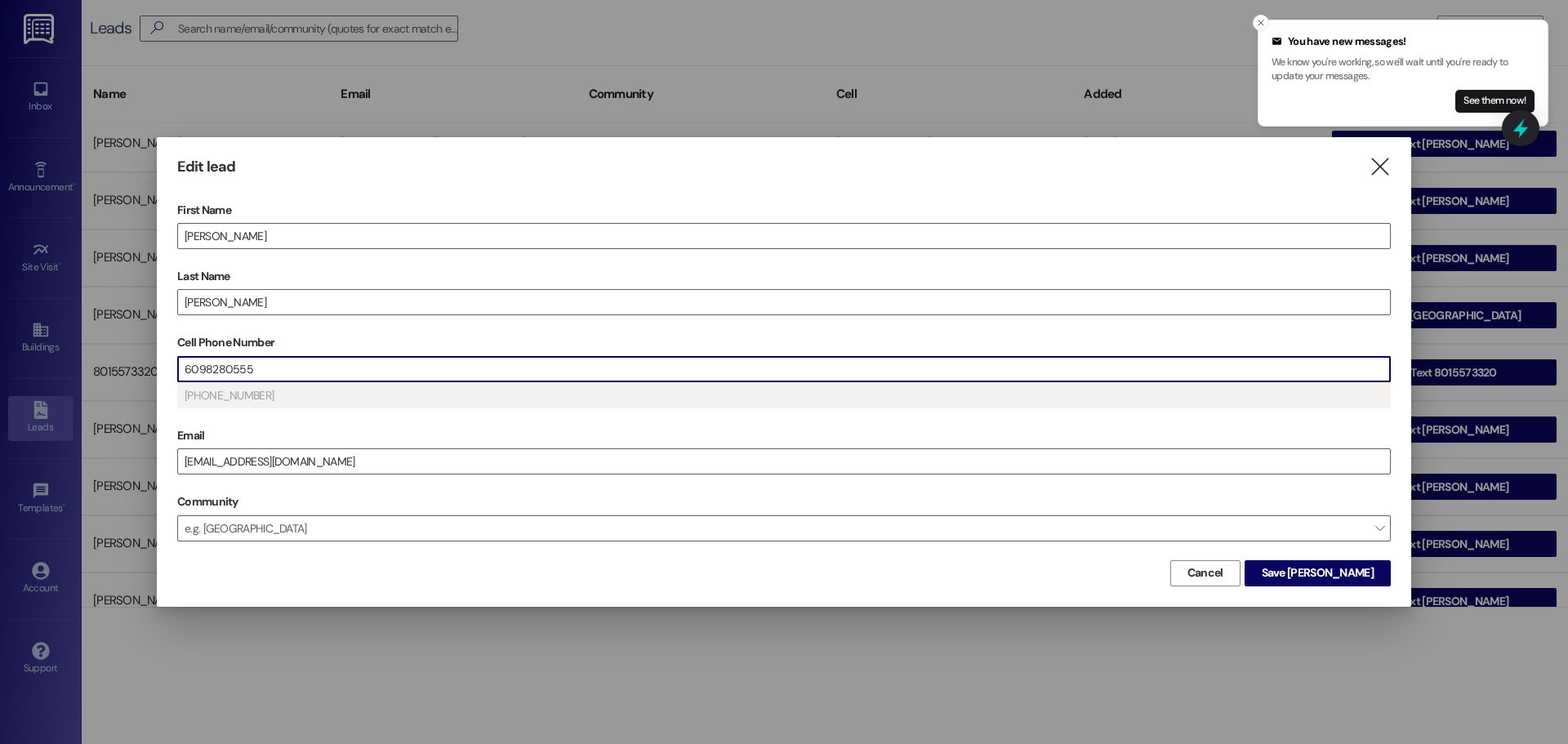
drag, startPoint x: 269, startPoint y: 376, endPoint x: 131, endPoint y: 361, distance: 138.8
click at [131, 361] on div "Edit lead  First Name [PERSON_NAME] Name [PERSON_NAME] Cell Phone Number [PHON…" at bounding box center [784, 372] width 1568 height 744
type input "(801) 6__-____"
type input "[PHONE_NUMBER]"
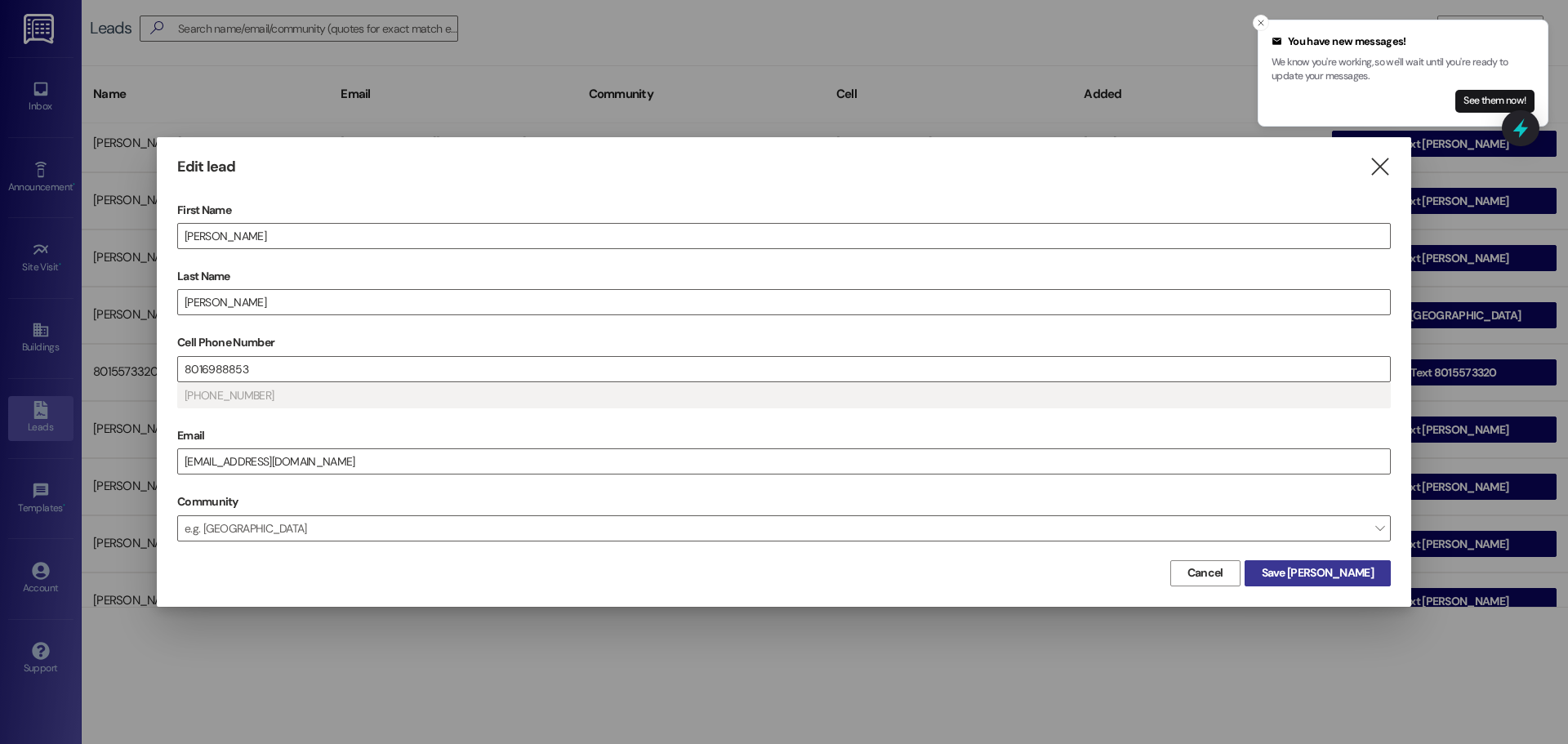
click at [1310, 572] on span "Save [PERSON_NAME]" at bounding box center [1317, 573] width 112 height 17
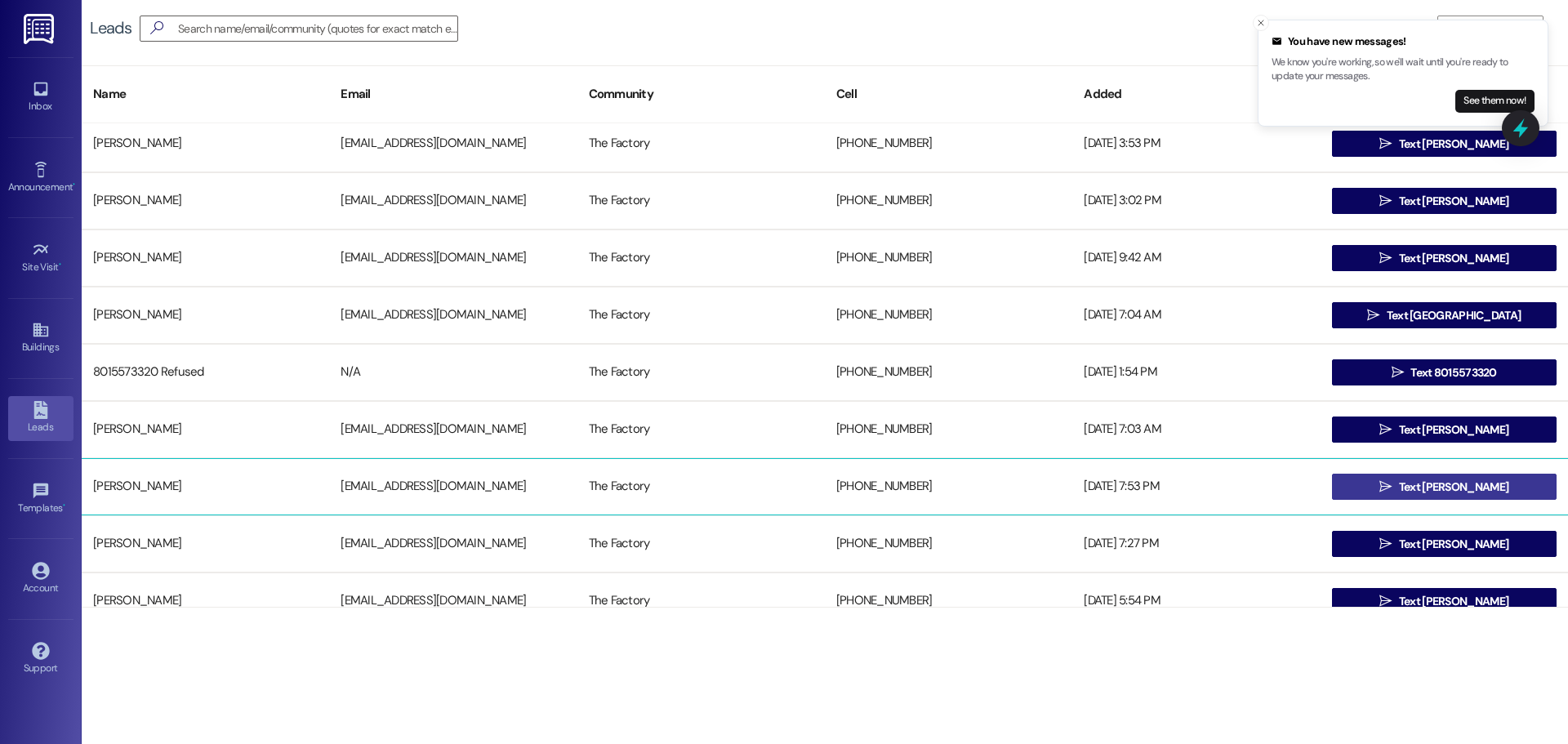
click at [1488, 484] on button " Text [PERSON_NAME]" at bounding box center [1445, 486] width 225 height 26
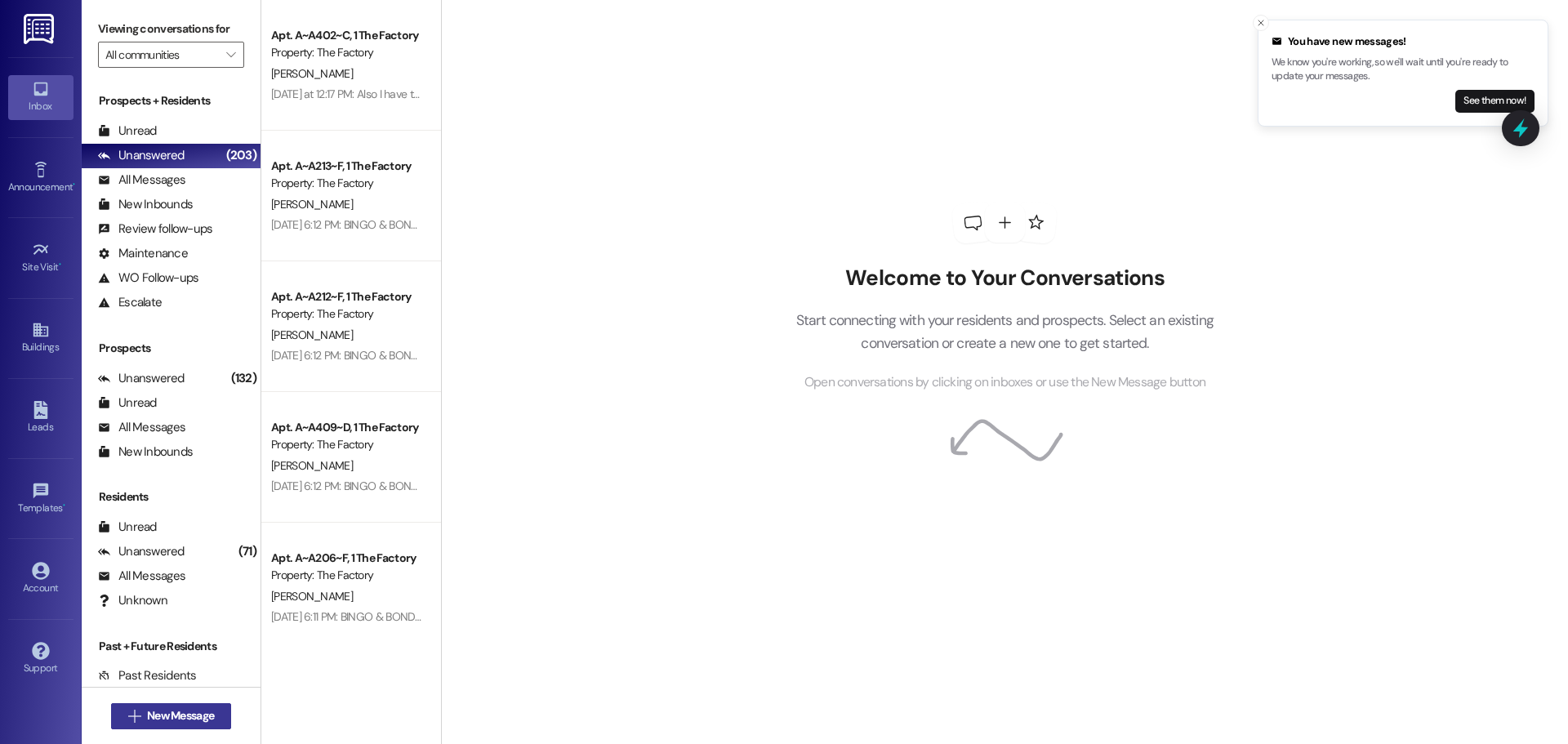
click at [149, 724] on span "New Message" at bounding box center [180, 716] width 67 height 17
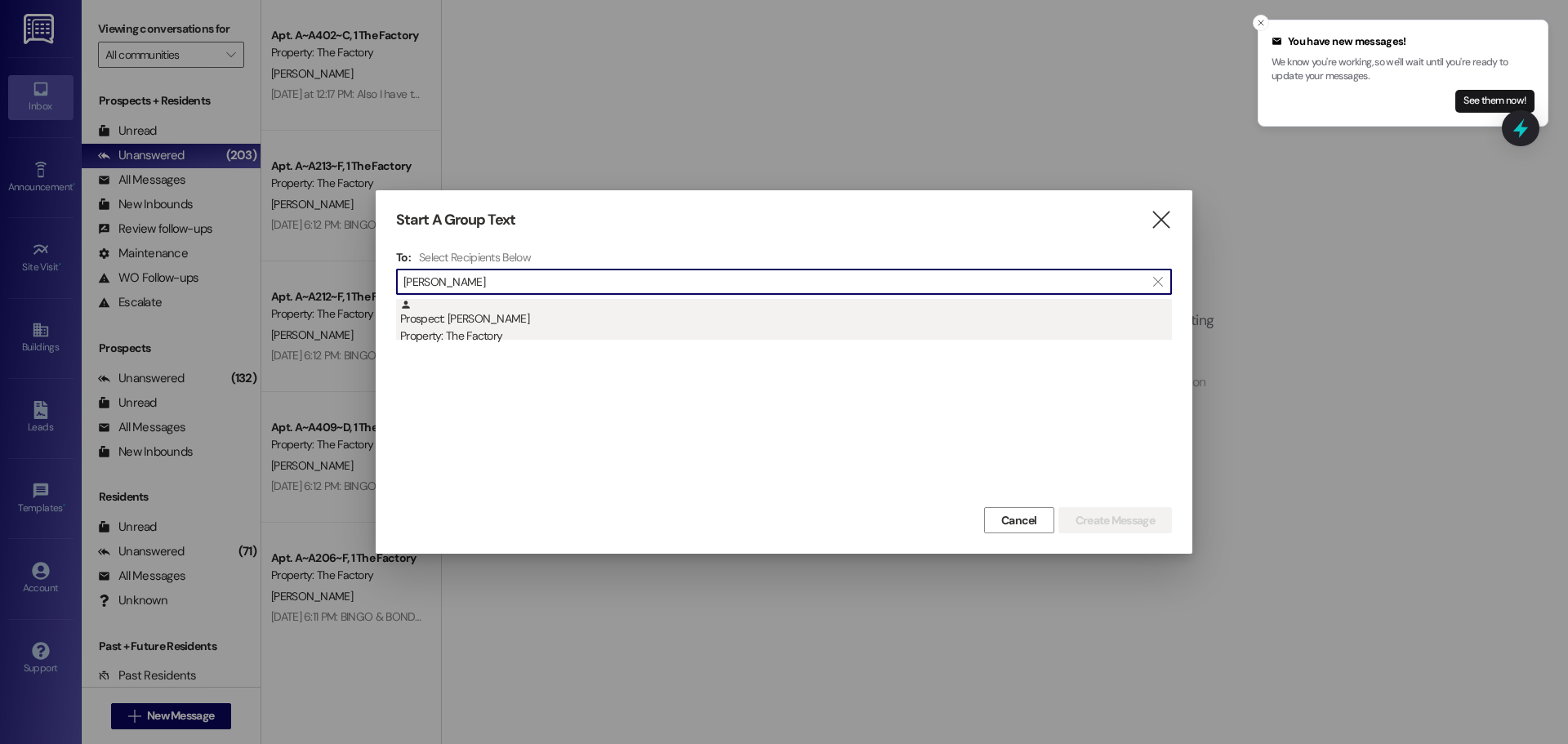
type input "[PERSON_NAME]"
click at [781, 323] on div "Prospect: [PERSON_NAME] Property: The Factory" at bounding box center [786, 322] width 772 height 46
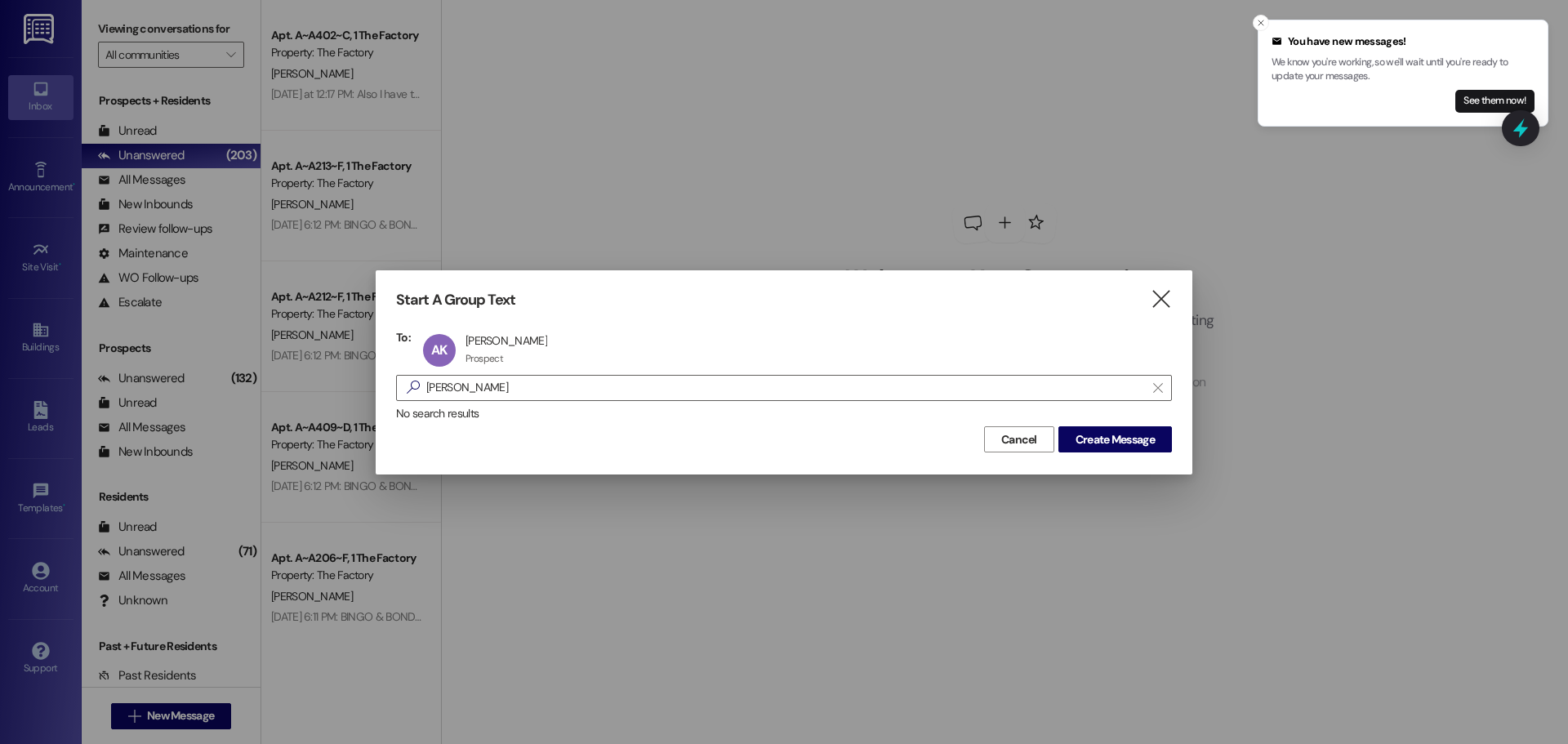
click at [1128, 453] on div "Start A Group Text  To: AK [PERSON_NAME] [PERSON_NAME] Prospect Prospect click…" at bounding box center [784, 372] width 817 height 204
click at [1125, 441] on span "Create Message" at bounding box center [1115, 440] width 79 height 17
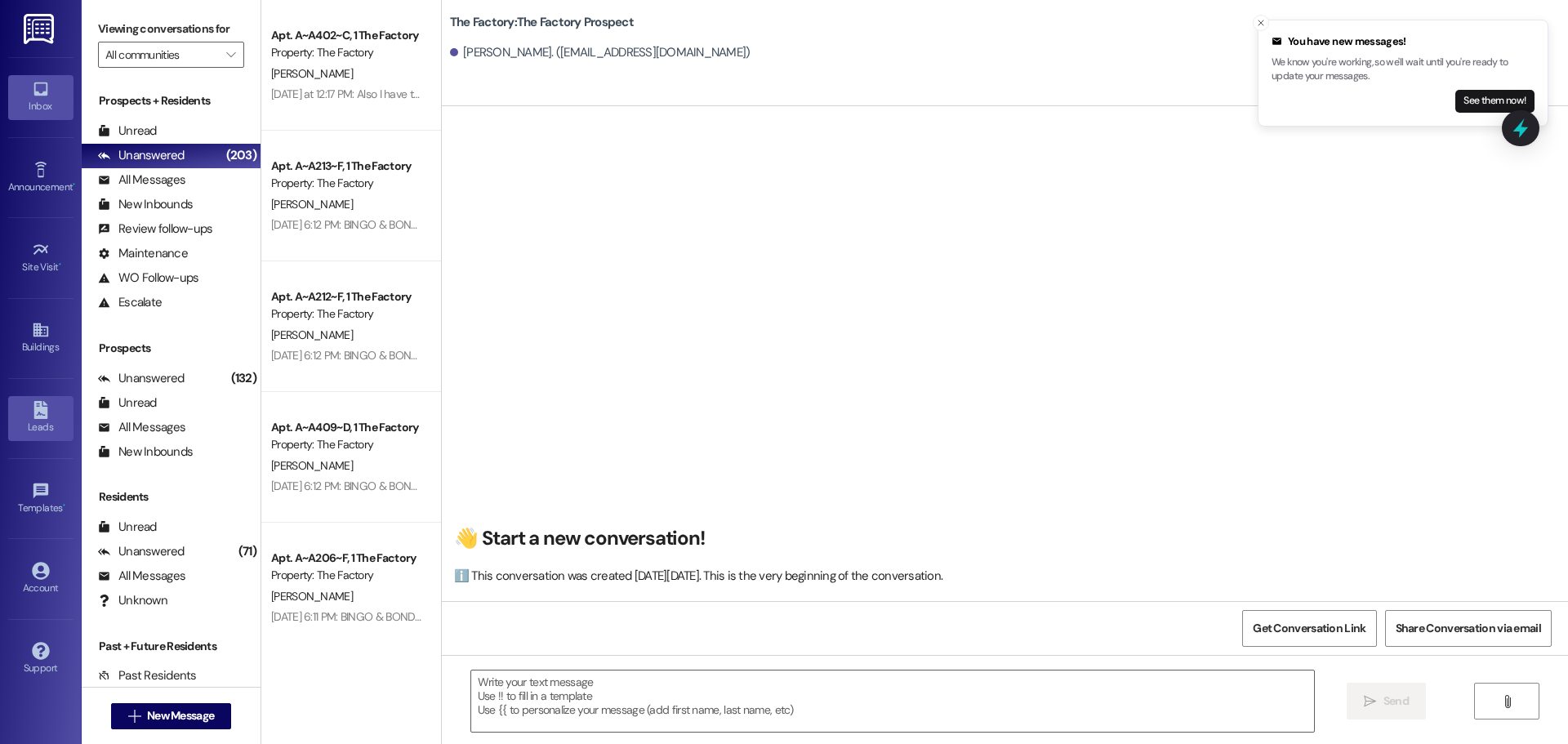
click at [24, 415] on link "Leads" at bounding box center [41, 418] width 65 height 44
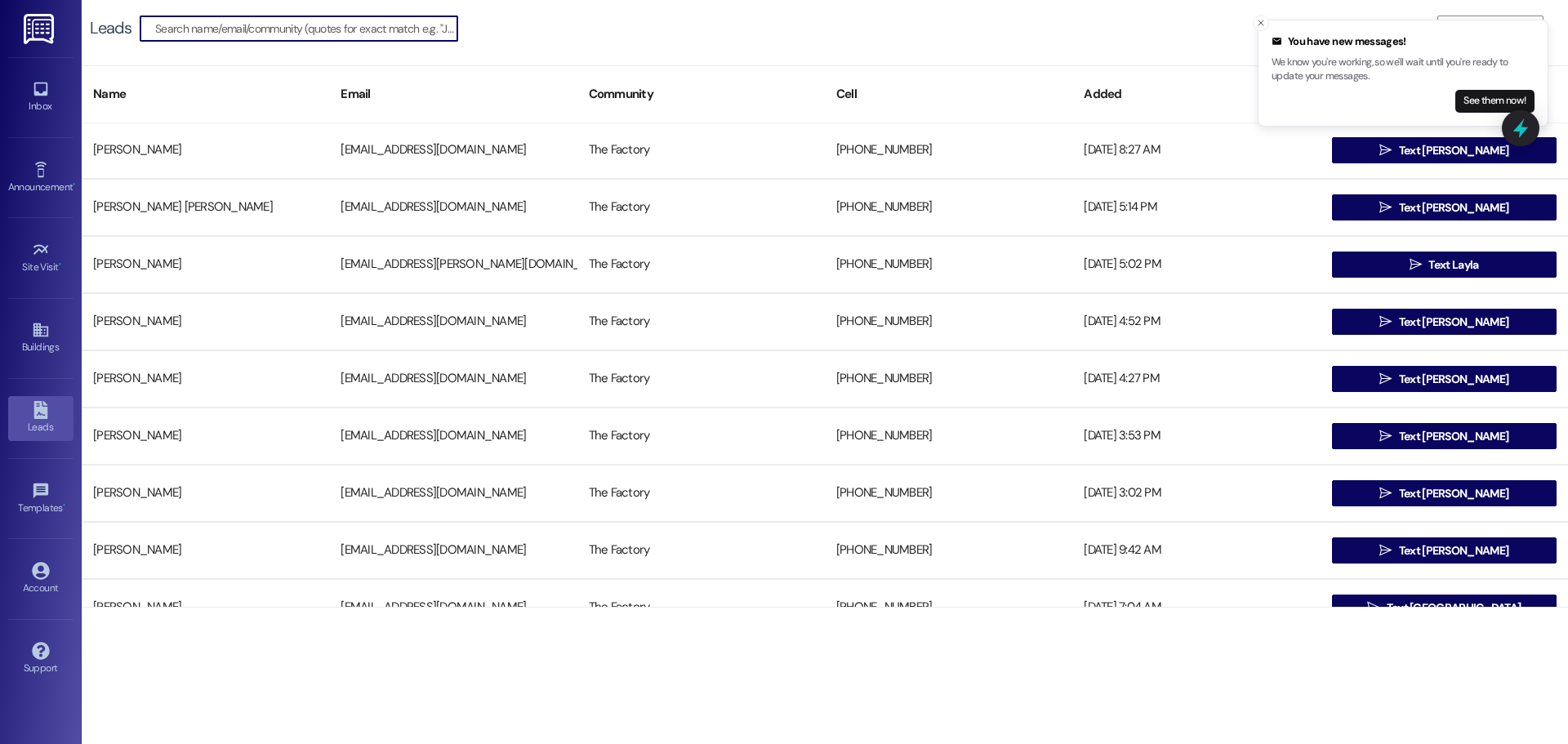
scroll to position [409, 0]
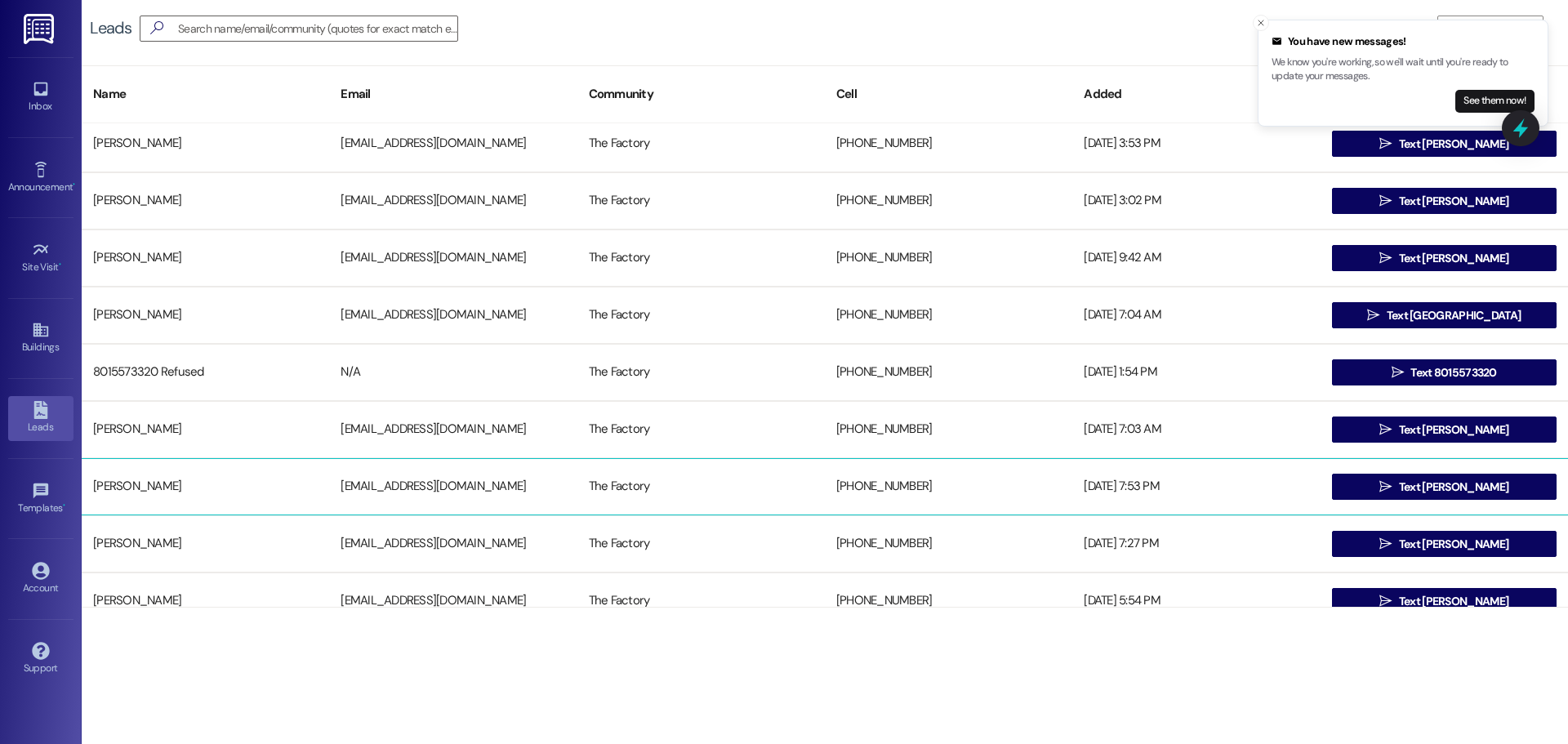
click at [355, 475] on div "[EMAIL_ADDRESS][DOMAIN_NAME]" at bounding box center [453, 486] width 247 height 33
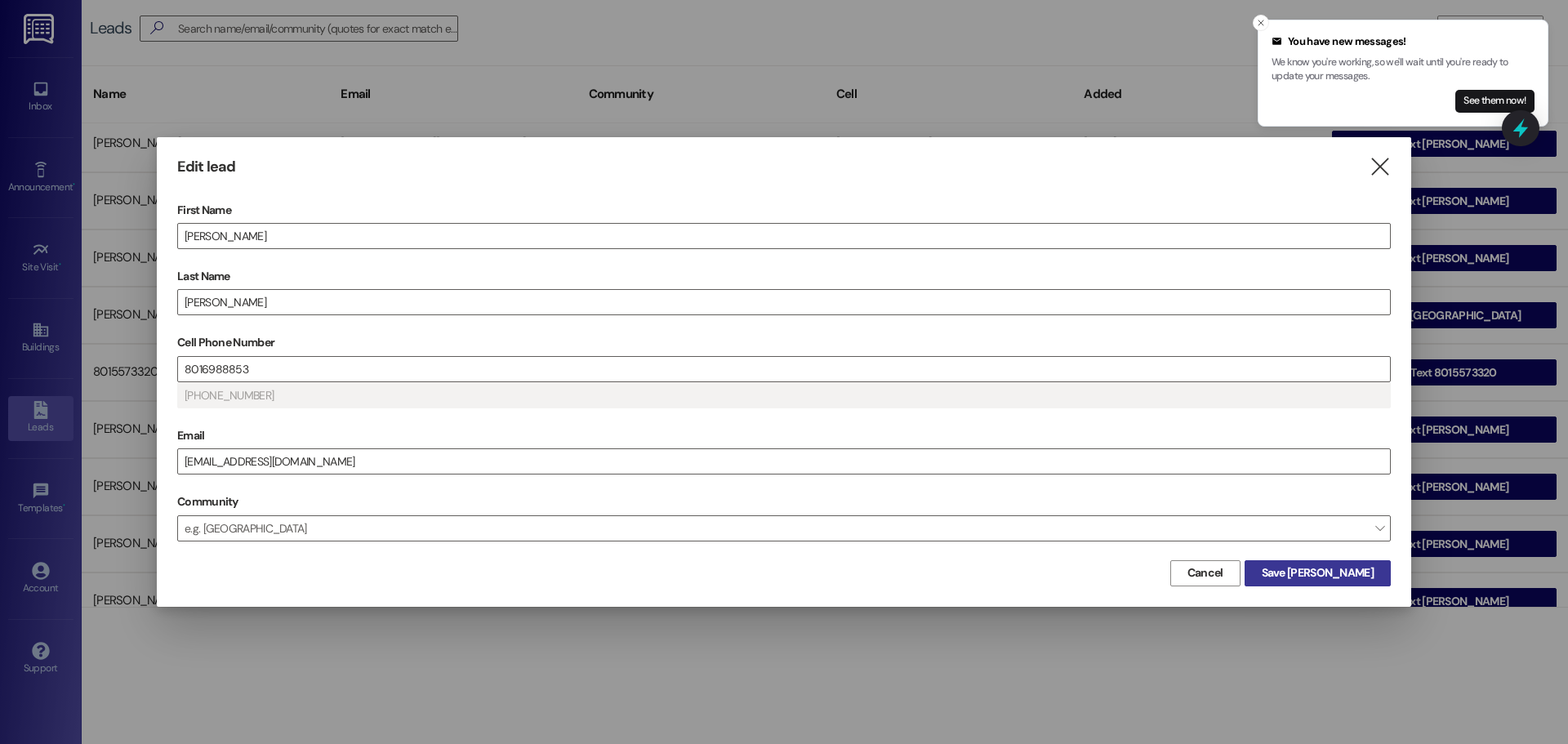
click at [1331, 574] on span "Save [PERSON_NAME]" at bounding box center [1317, 573] width 112 height 17
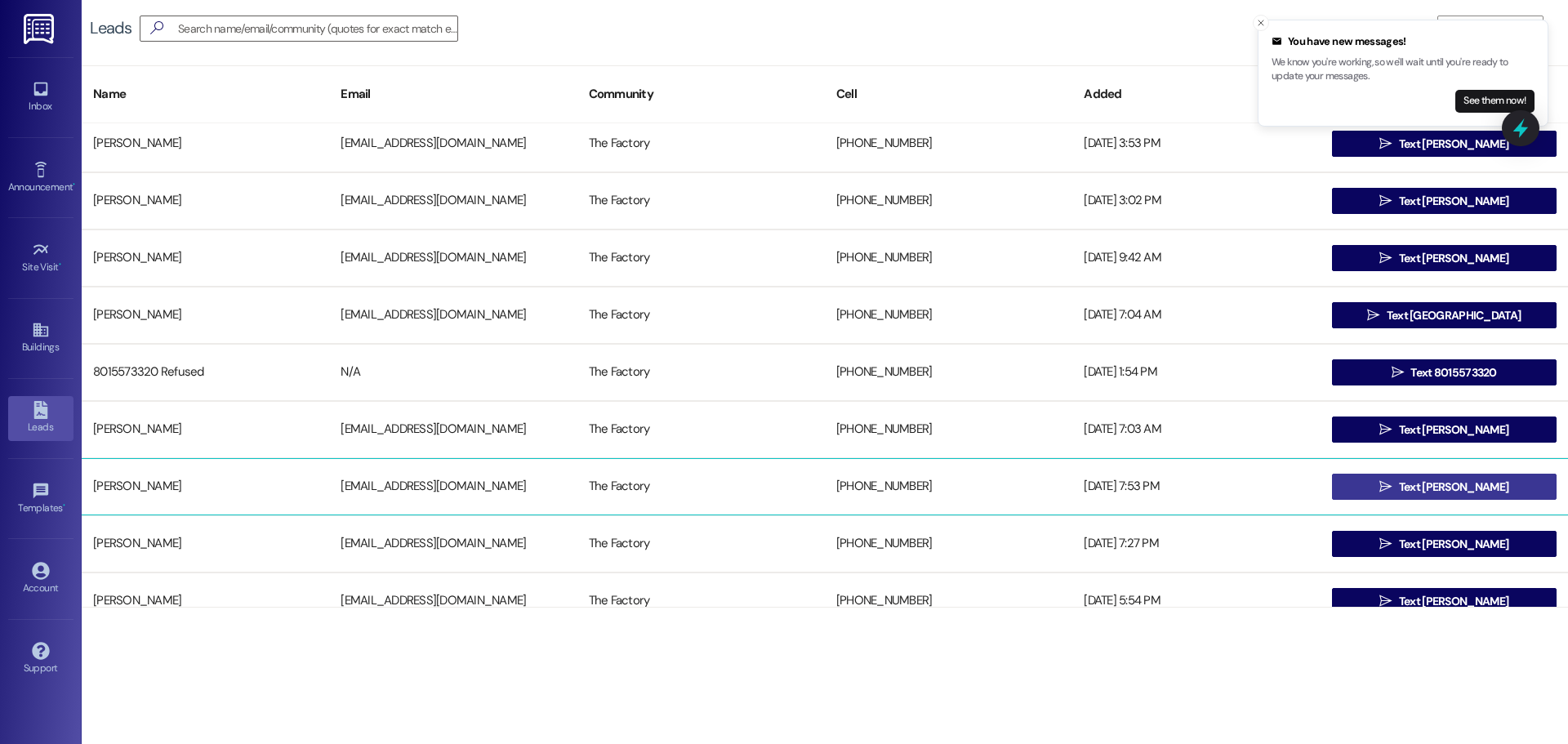
click at [1392, 491] on icon "" at bounding box center [1386, 486] width 13 height 13
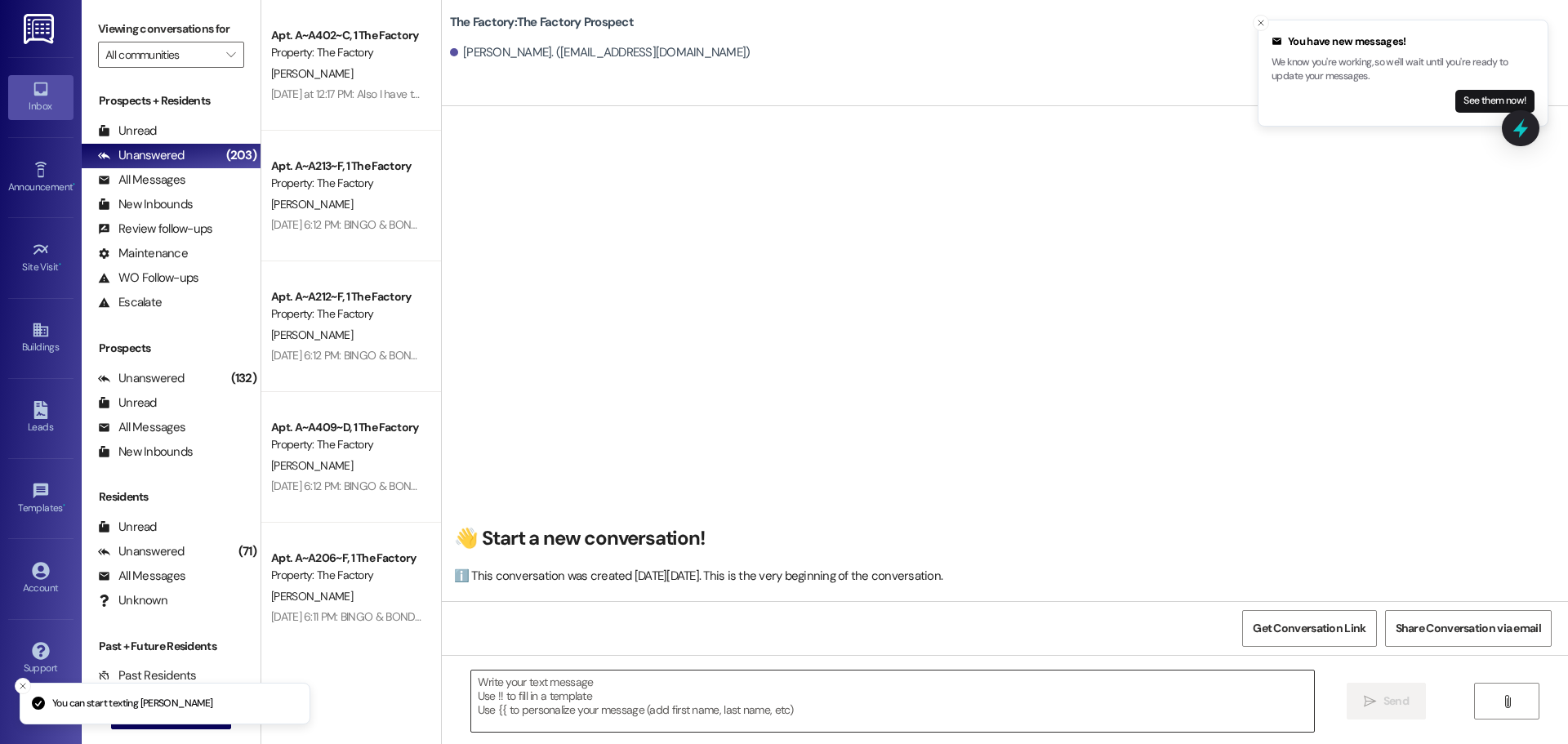
click at [711, 700] on textarea at bounding box center [893, 701] width 843 height 62
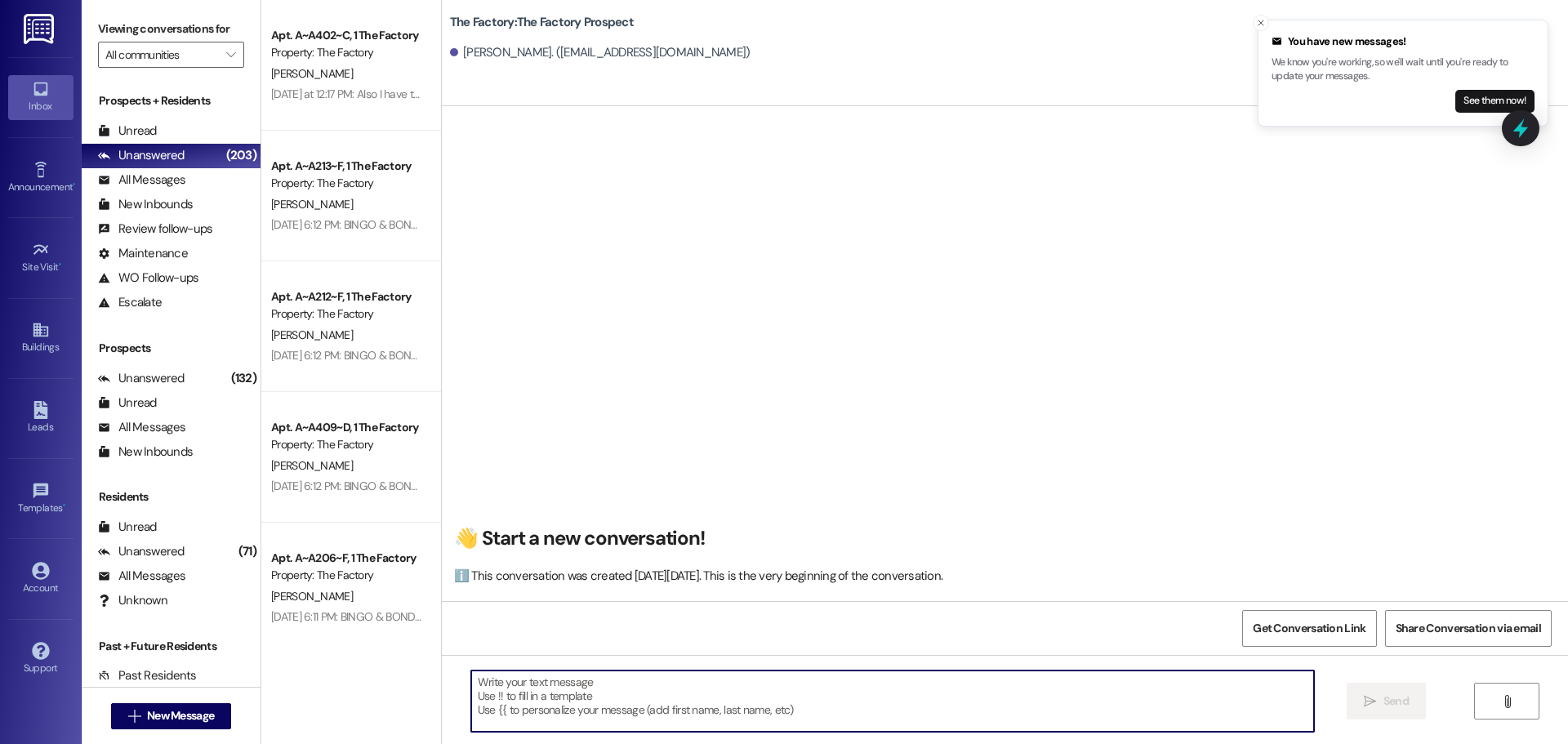
click at [730, 683] on textarea at bounding box center [893, 701] width 843 height 62
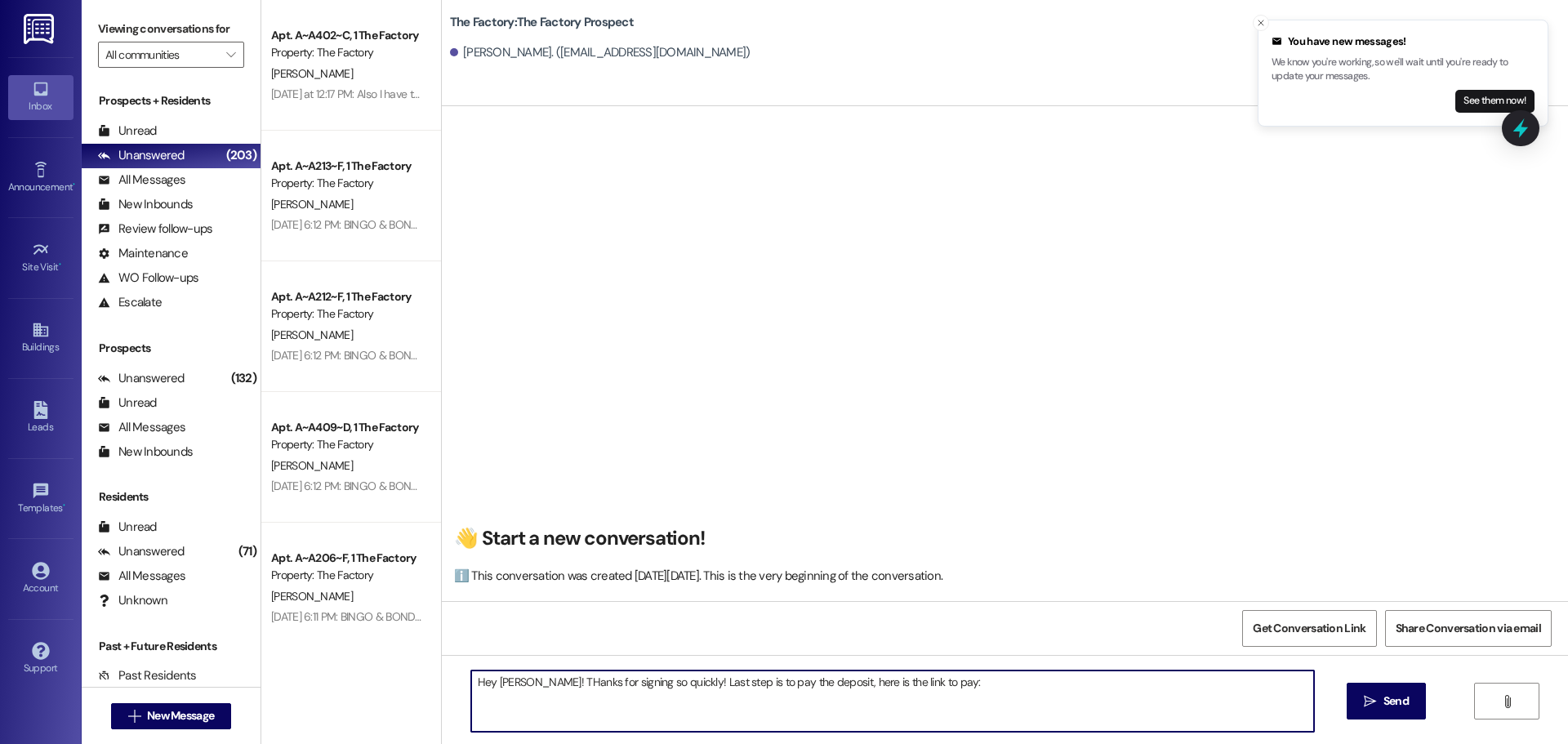
paste textarea "Hi [PERSON_NAME]! All we need to secure your spot is the lease signature and th…"
paste textarea "[URL][DOMAIN_NAME]"
click at [537, 683] on textarea "Hey [PERSON_NAME]! THanks for signing so quickly! Last step is to pay the depos…" at bounding box center [893, 701] width 843 height 62
type textarea "Hey [PERSON_NAME]! Thanks for signing so quickly! Last step is to pay the depos…"
click at [1161, 676] on textarea "Hey [PERSON_NAME]! Thanks for signing so quickly! Last step is to pay the depos…" at bounding box center [893, 701] width 843 height 62
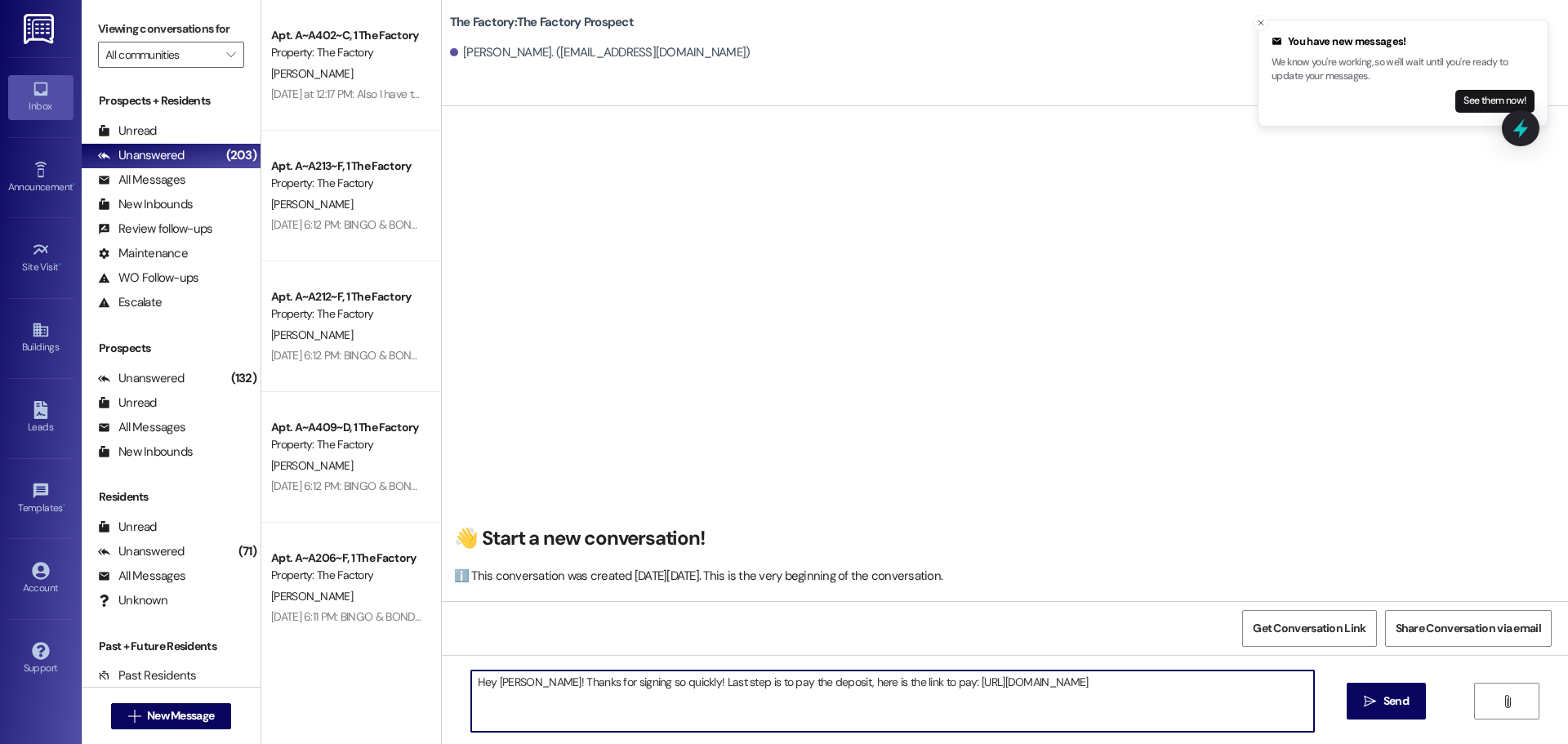
drag, startPoint x: 1186, startPoint y: 688, endPoint x: 442, endPoint y: 647, distance: 745.1
click at [442, 647] on div "👋 Start a new conversation! ℹ️ This conversation was created [DATE][DATE]. This…" at bounding box center [1005, 478] width 1126 height 744
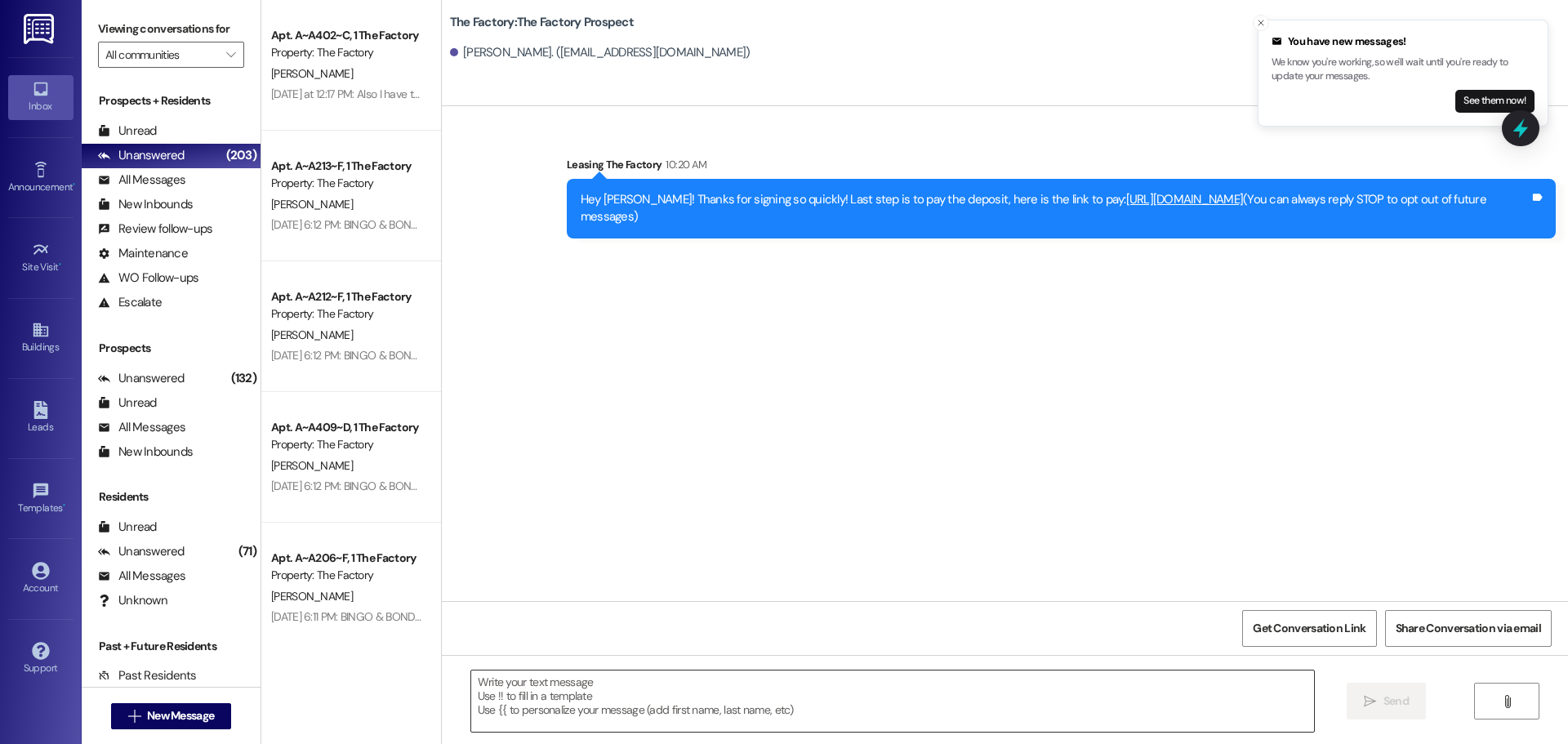
click at [667, 733] on div at bounding box center [893, 701] width 844 height 62
click at [650, 692] on textarea at bounding box center [893, 701] width 843 height 62
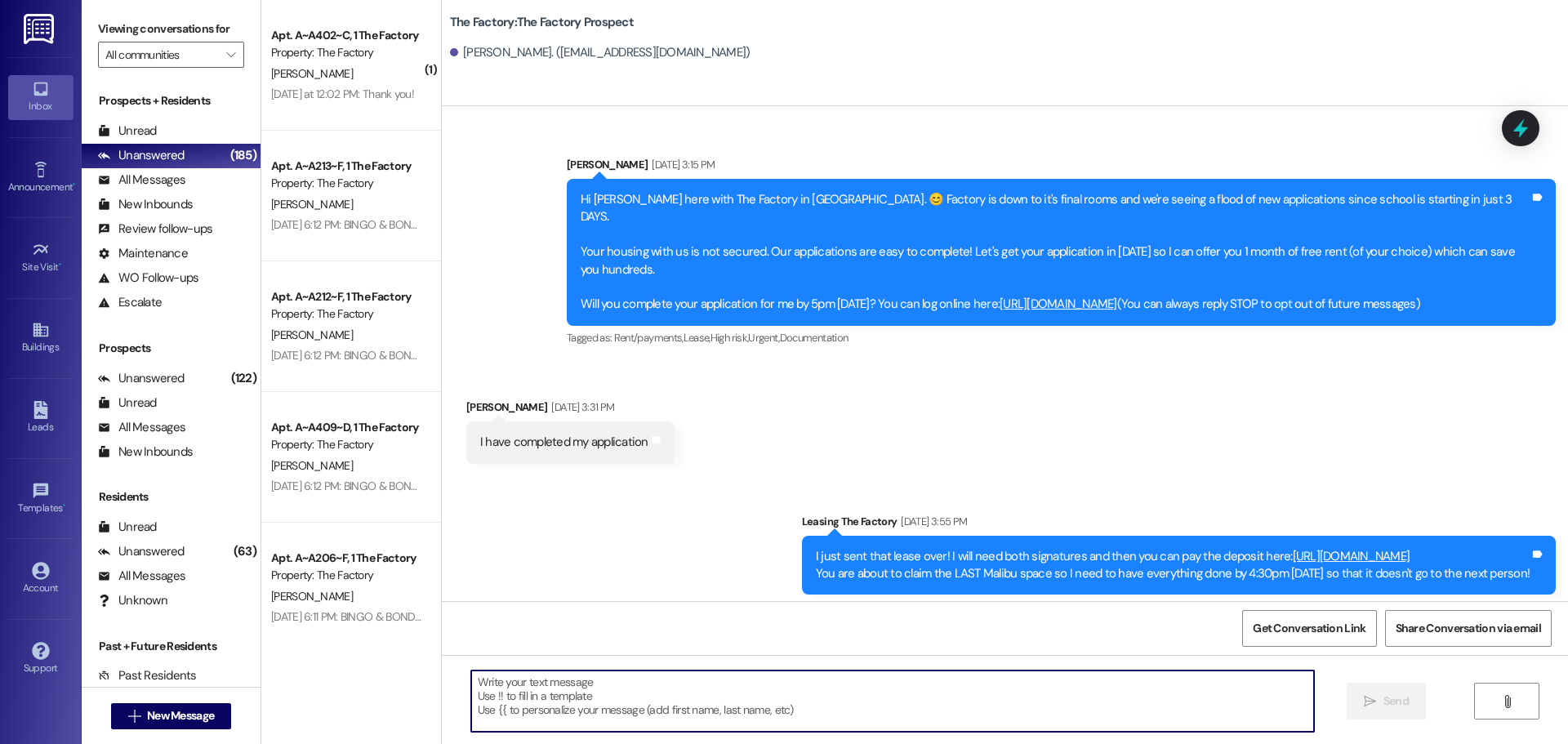
scroll to position [558, 0]
